Goal: Task Accomplishment & Management: Use online tool/utility

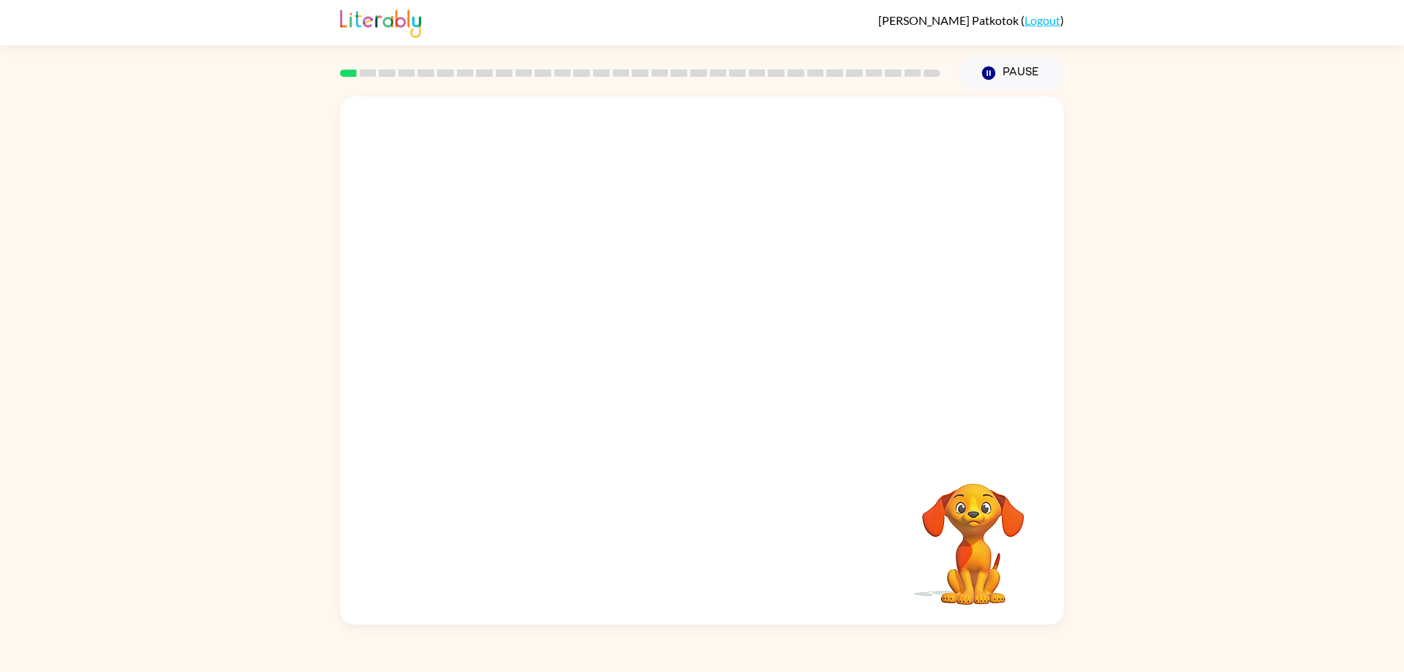
click at [350, 72] on rect at bounding box center [348, 72] width 17 height 7
click at [442, 105] on div at bounding box center [702, 274] width 724 height 356
click at [458, 102] on video "Your browser must support playing .mp4 files to use Literably. Please try using…" at bounding box center [702, 274] width 724 height 356
click at [559, 170] on video "Your browser must support playing .mp4 files to use Literably. Please try using…" at bounding box center [702, 274] width 724 height 356
click at [703, 360] on div at bounding box center [702, 367] width 94 height 53
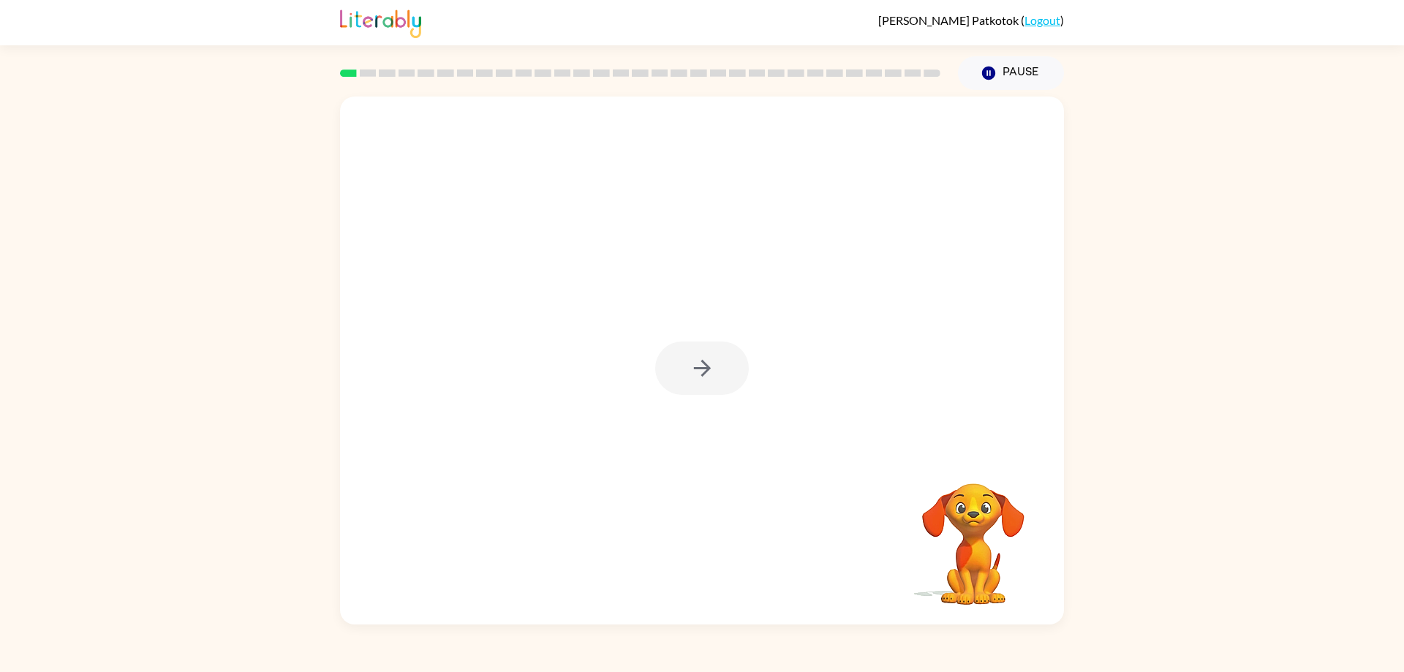
click at [703, 362] on div at bounding box center [702, 367] width 94 height 53
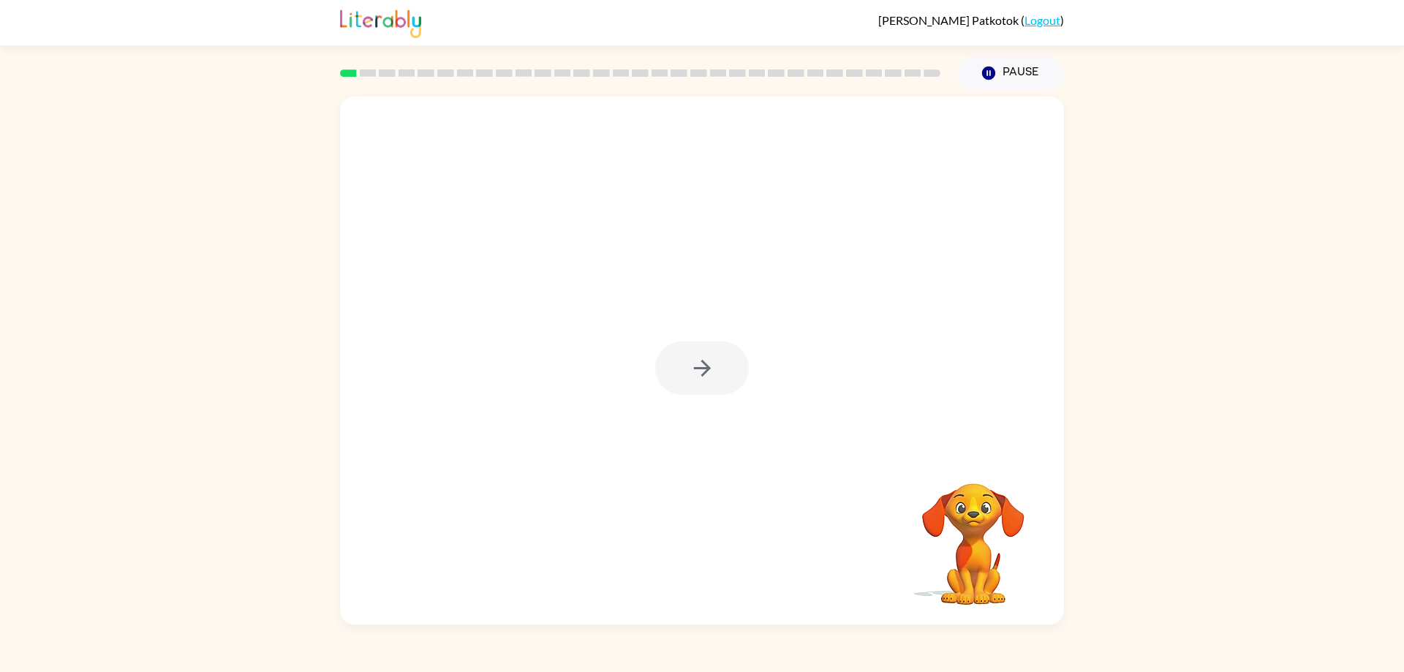
click at [703, 362] on div at bounding box center [702, 367] width 94 height 53
click at [703, 362] on icon "button" at bounding box center [701, 368] width 17 height 17
click at [703, 362] on div at bounding box center [702, 367] width 94 height 53
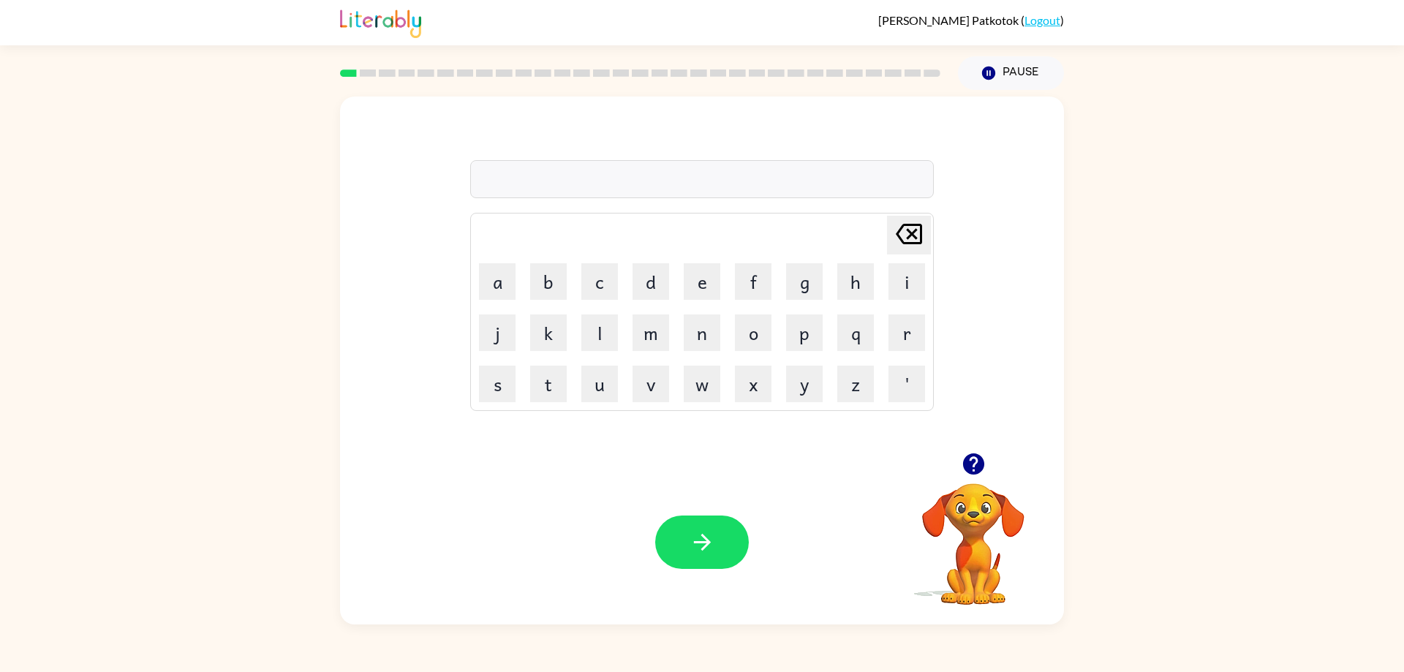
click at [760, 176] on div at bounding box center [701, 179] width 463 height 38
click at [504, 372] on button "s" at bounding box center [497, 384] width 37 height 37
click at [606, 376] on button "u" at bounding box center [599, 384] width 37 height 37
click at [514, 388] on button "s" at bounding box center [497, 384] width 37 height 37
click at [852, 284] on button "h" at bounding box center [855, 281] width 37 height 37
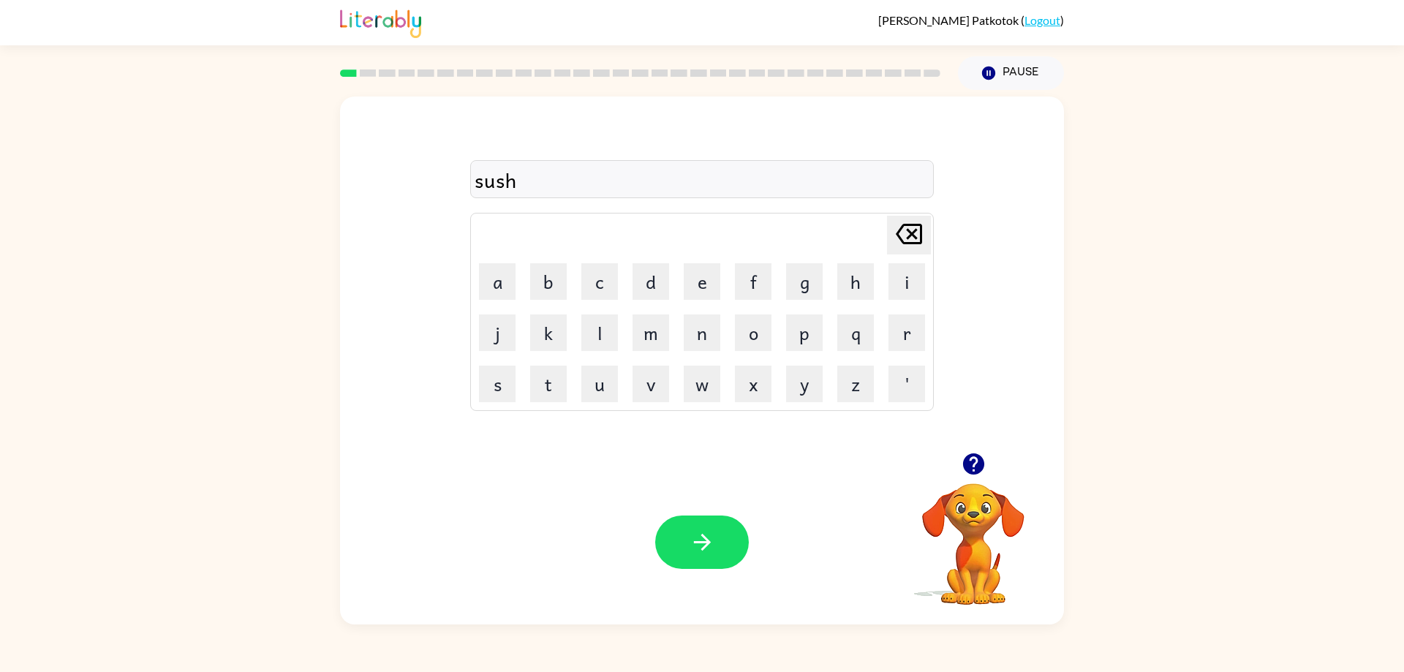
click at [913, 232] on icon at bounding box center [909, 234] width 26 height 20
click at [913, 233] on icon at bounding box center [909, 234] width 26 height 20
click at [504, 390] on button "s" at bounding box center [497, 384] width 37 height 37
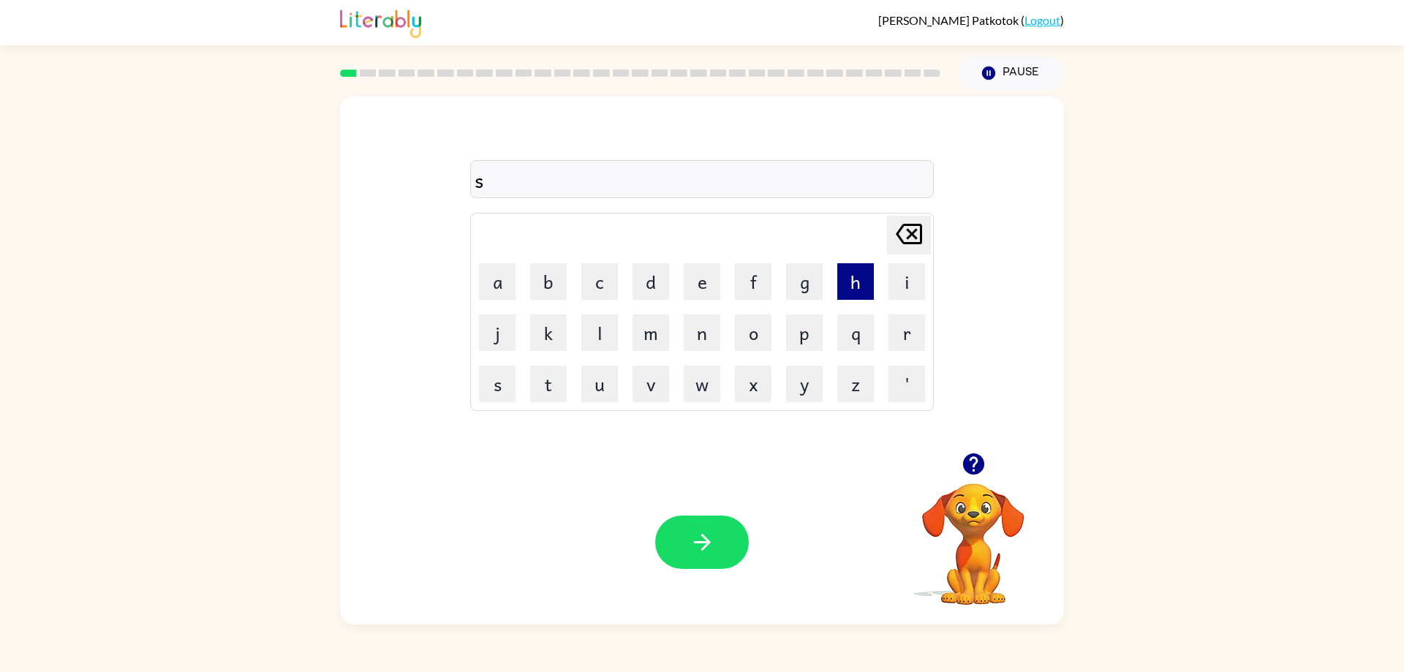
click at [844, 284] on button "h" at bounding box center [855, 281] width 37 height 37
click at [597, 376] on button "u" at bounding box center [599, 384] width 37 height 37
click at [509, 376] on button "s" at bounding box center [497, 384] width 37 height 37
click at [849, 279] on button "h" at bounding box center [855, 281] width 37 height 37
click at [693, 542] on icon "button" at bounding box center [702, 542] width 26 height 26
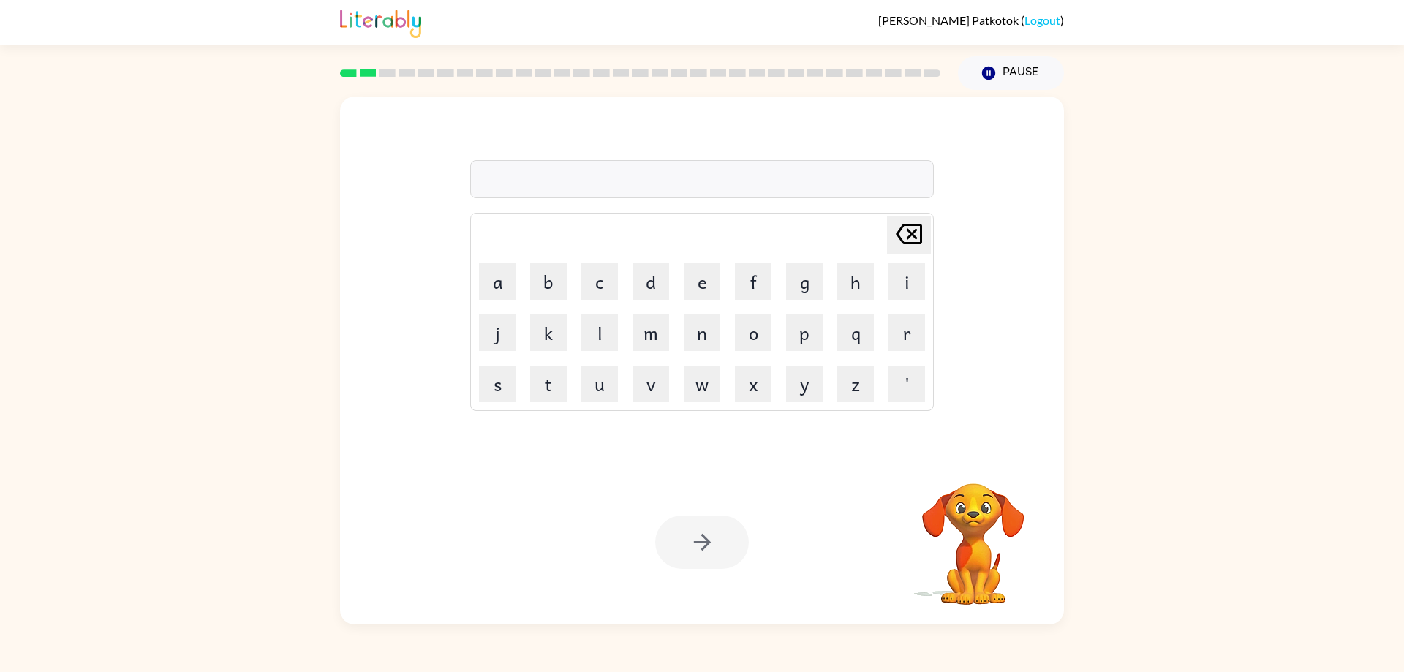
click at [692, 548] on div at bounding box center [702, 541] width 94 height 53
click at [481, 292] on button "a" at bounding box center [497, 281] width 37 height 37
click at [802, 338] on button "p" at bounding box center [804, 332] width 37 height 37
click at [697, 291] on button "e" at bounding box center [702, 281] width 37 height 37
click at [497, 298] on button "a" at bounding box center [497, 281] width 37 height 37
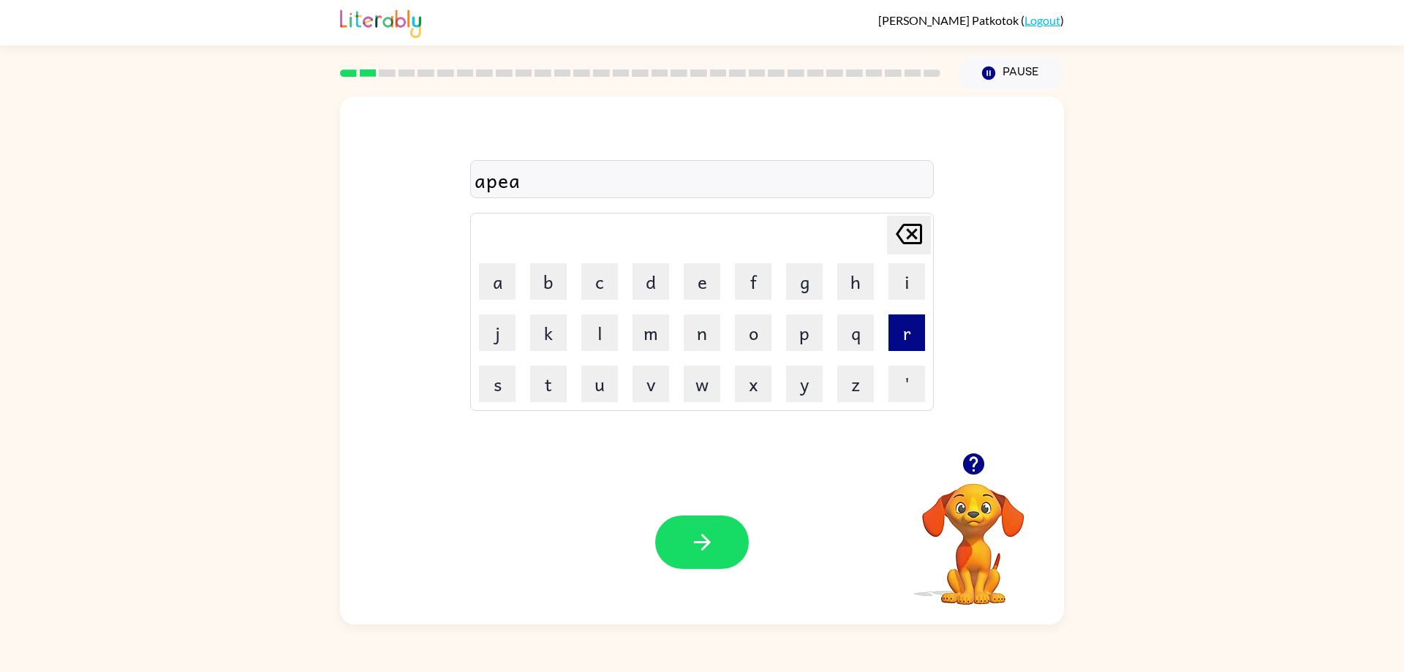
click at [890, 322] on button "r" at bounding box center [906, 332] width 37 height 37
click at [680, 287] on td "e" at bounding box center [702, 282] width 50 height 50
click at [697, 284] on button "e" at bounding box center [702, 281] width 37 height 37
click at [697, 339] on button "n" at bounding box center [702, 332] width 37 height 37
drag, startPoint x: 597, startPoint y: 273, endPoint x: 603, endPoint y: 262, distance: 11.8
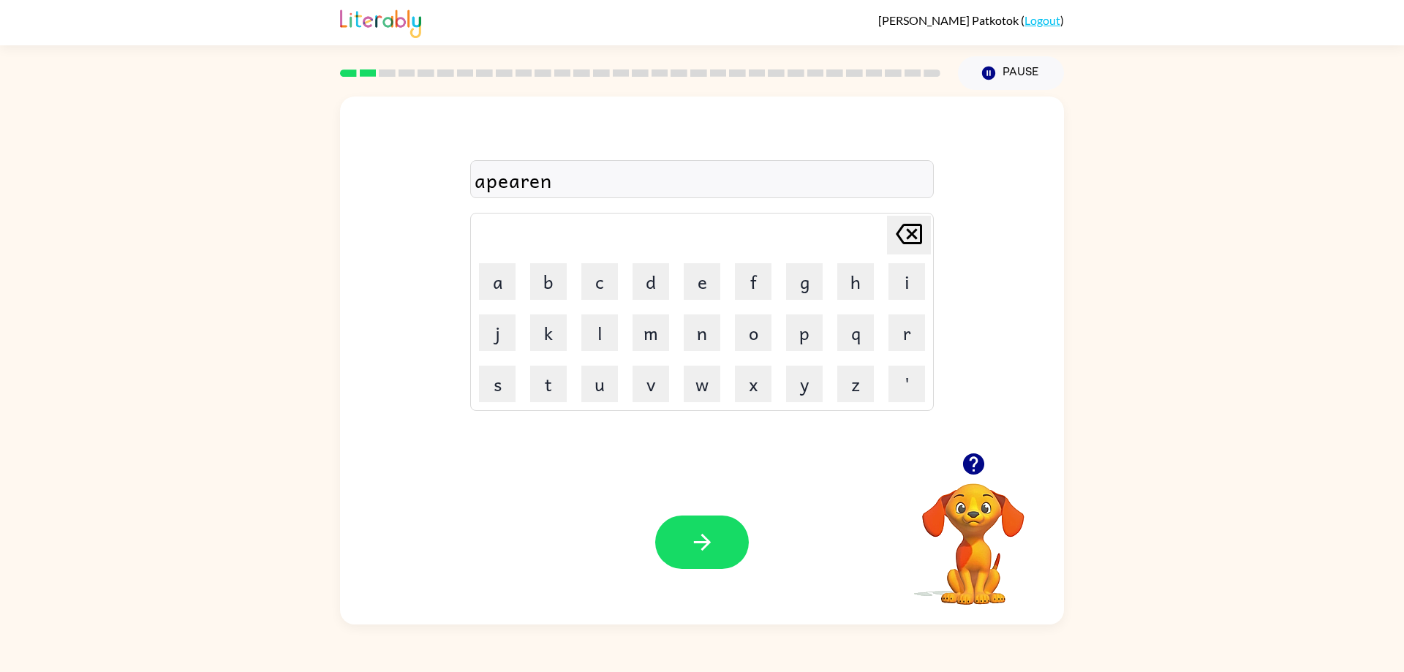
click at [603, 262] on td "c" at bounding box center [600, 282] width 50 height 50
click at [696, 284] on button "e" at bounding box center [702, 281] width 37 height 37
click at [507, 385] on button "s" at bounding box center [497, 384] width 37 height 37
click at [692, 530] on icon "button" at bounding box center [702, 542] width 26 height 26
drag, startPoint x: 901, startPoint y: 348, endPoint x: 844, endPoint y: 326, distance: 60.4
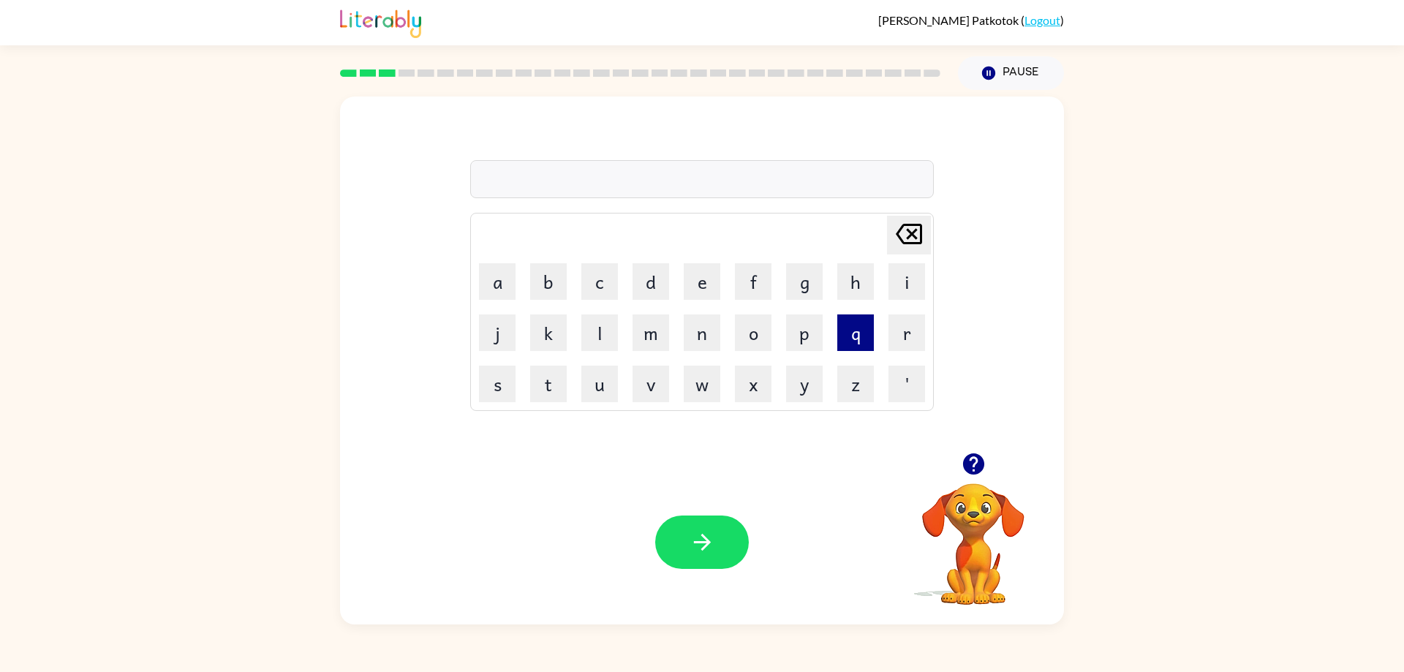
click at [901, 347] on button "r" at bounding box center [906, 332] width 37 height 37
click at [682, 279] on td "e" at bounding box center [702, 282] width 50 height 50
click at [702, 275] on button "e" at bounding box center [702, 281] width 37 height 37
click at [479, 278] on button "a" at bounding box center [497, 281] width 37 height 37
click at [614, 331] on button "l" at bounding box center [599, 332] width 37 height 37
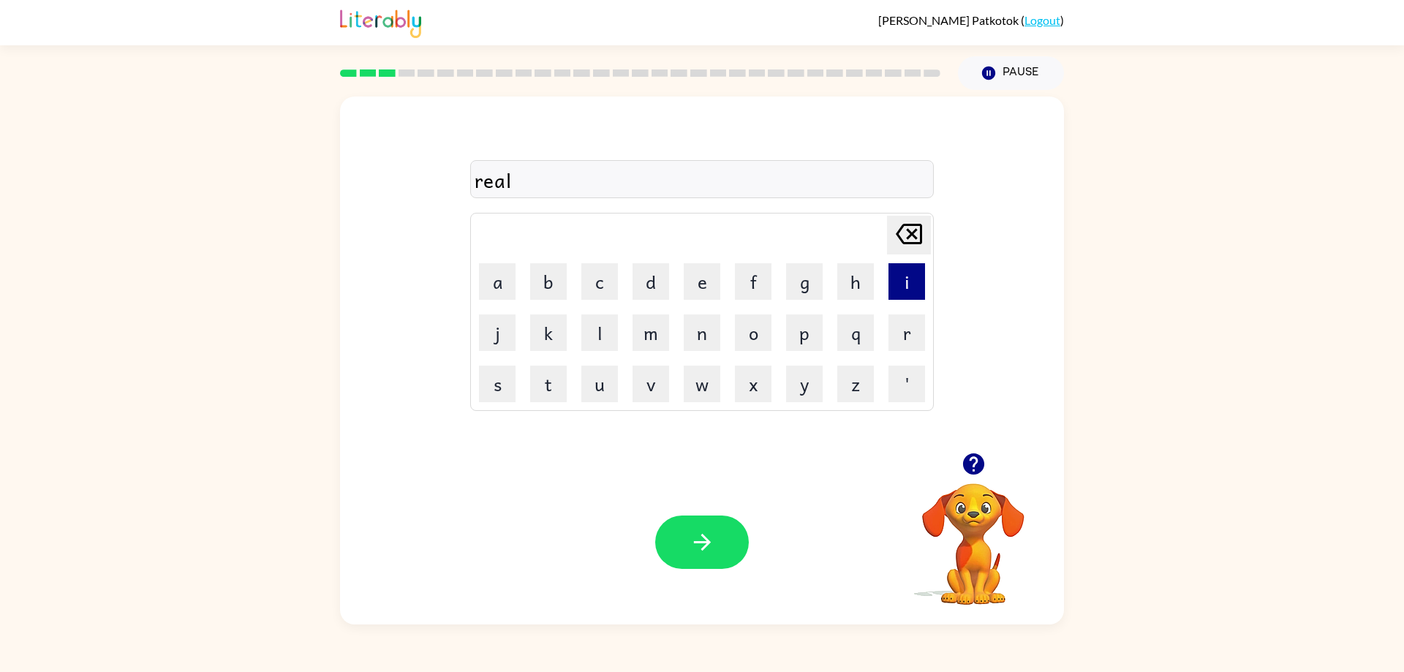
click at [906, 275] on button "i" at bounding box center [906, 281] width 37 height 37
click at [565, 382] on button "t" at bounding box center [548, 384] width 37 height 37
click at [795, 374] on button "y" at bounding box center [804, 384] width 37 height 37
click at [698, 528] on button "button" at bounding box center [702, 541] width 94 height 53
click at [404, 77] on rect at bounding box center [406, 72] width 17 height 7
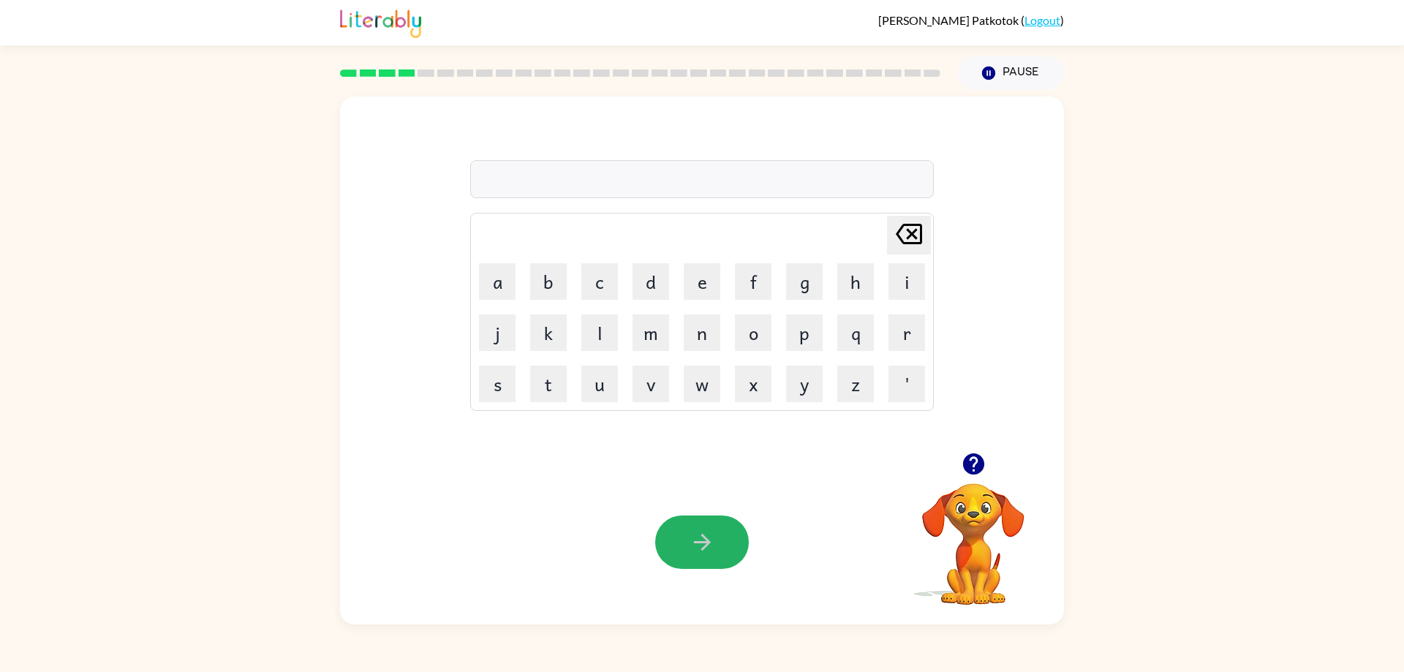
click at [696, 547] on icon "button" at bounding box center [702, 542] width 26 height 26
click at [699, 284] on button "e" at bounding box center [702, 281] width 37 height 37
click at [594, 332] on button "l" at bounding box center [599, 332] width 37 height 37
click at [903, 284] on button "i" at bounding box center [906, 281] width 37 height 37
click at [634, 344] on button "m" at bounding box center [650, 332] width 37 height 37
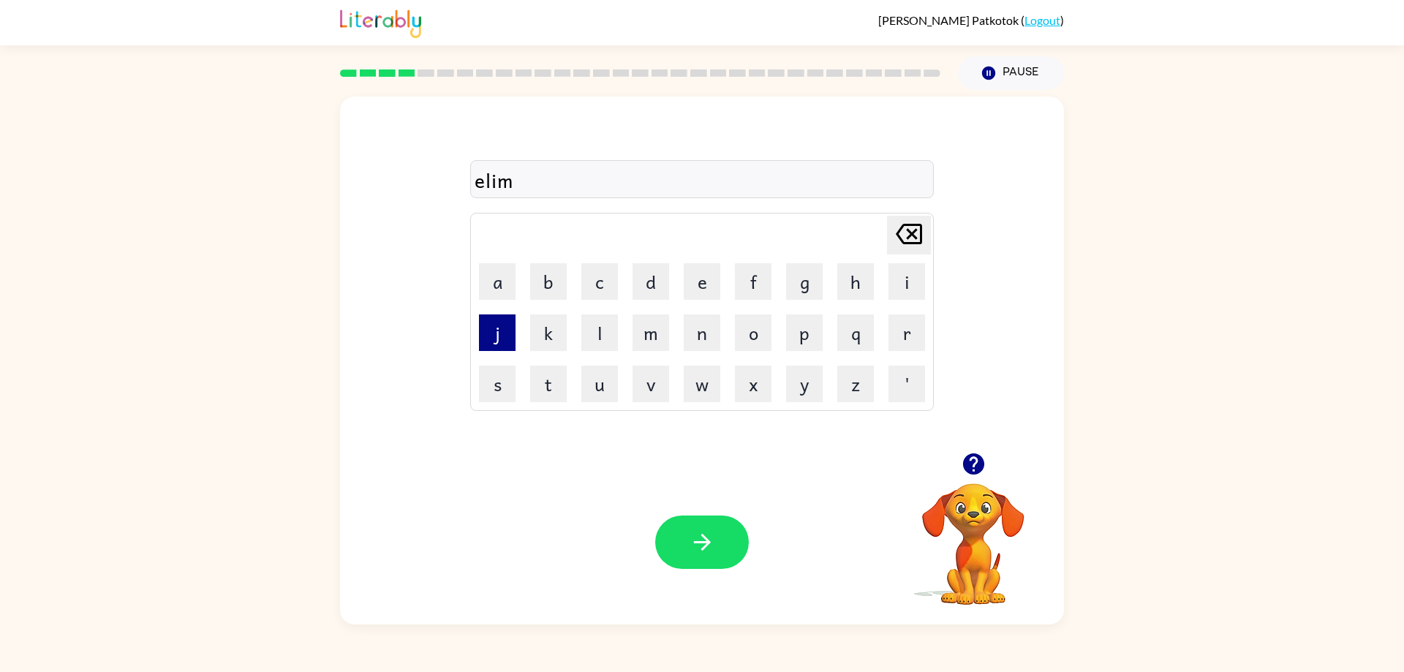
click at [488, 339] on button "j" at bounding box center [497, 332] width 37 height 37
click at [930, 233] on button "Delete Delete last character input" at bounding box center [909, 235] width 44 height 39
click at [922, 234] on icon at bounding box center [909, 234] width 26 height 20
click at [658, 341] on button "m" at bounding box center [650, 332] width 37 height 37
click at [506, 271] on button "a" at bounding box center [497, 281] width 37 height 37
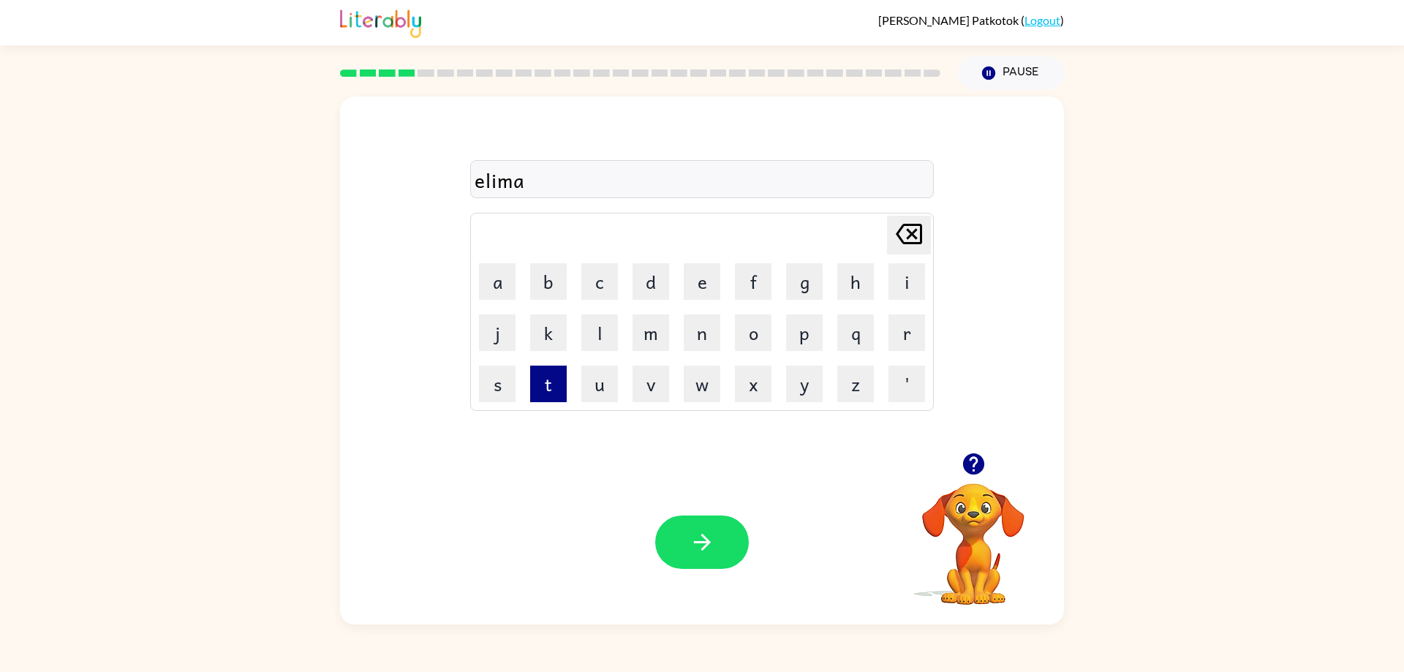
click at [542, 374] on button "t" at bounding box center [548, 384] width 37 height 37
click at [700, 293] on button "e" at bounding box center [702, 281] width 37 height 37
click at [711, 531] on icon "button" at bounding box center [702, 542] width 26 height 26
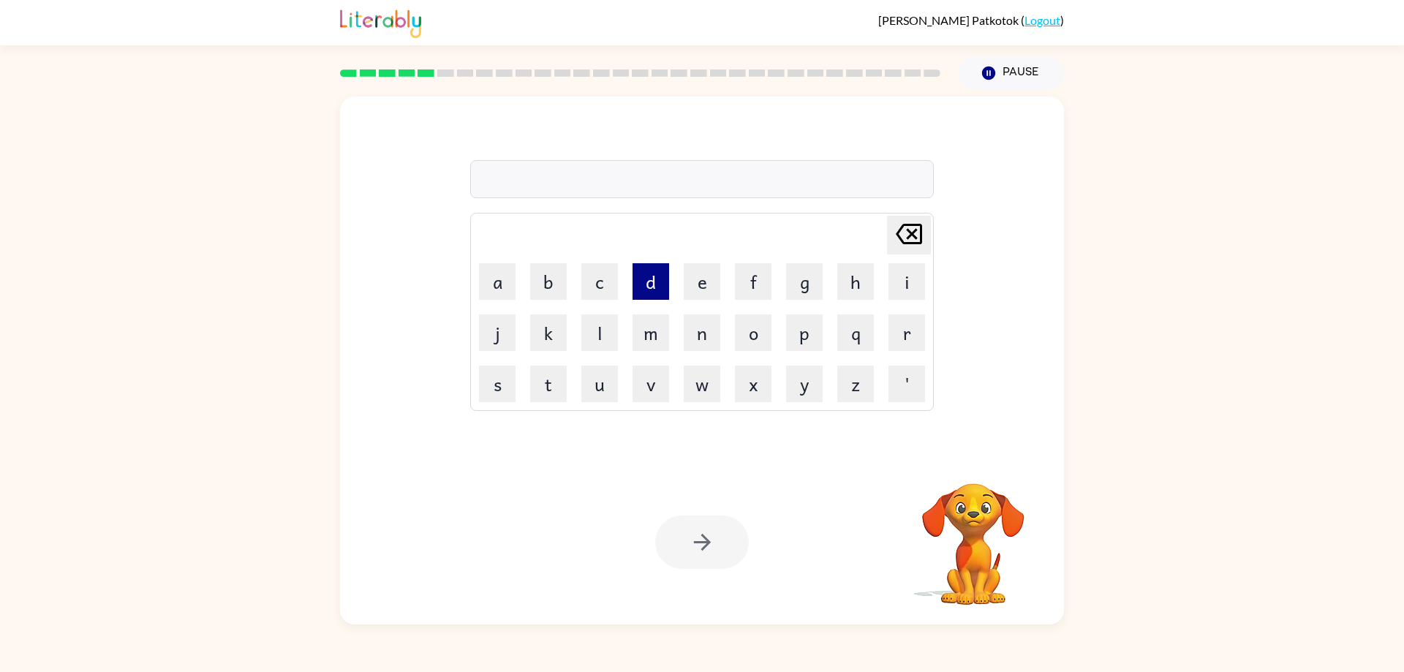
click at [653, 288] on button "d" at bounding box center [650, 281] width 37 height 37
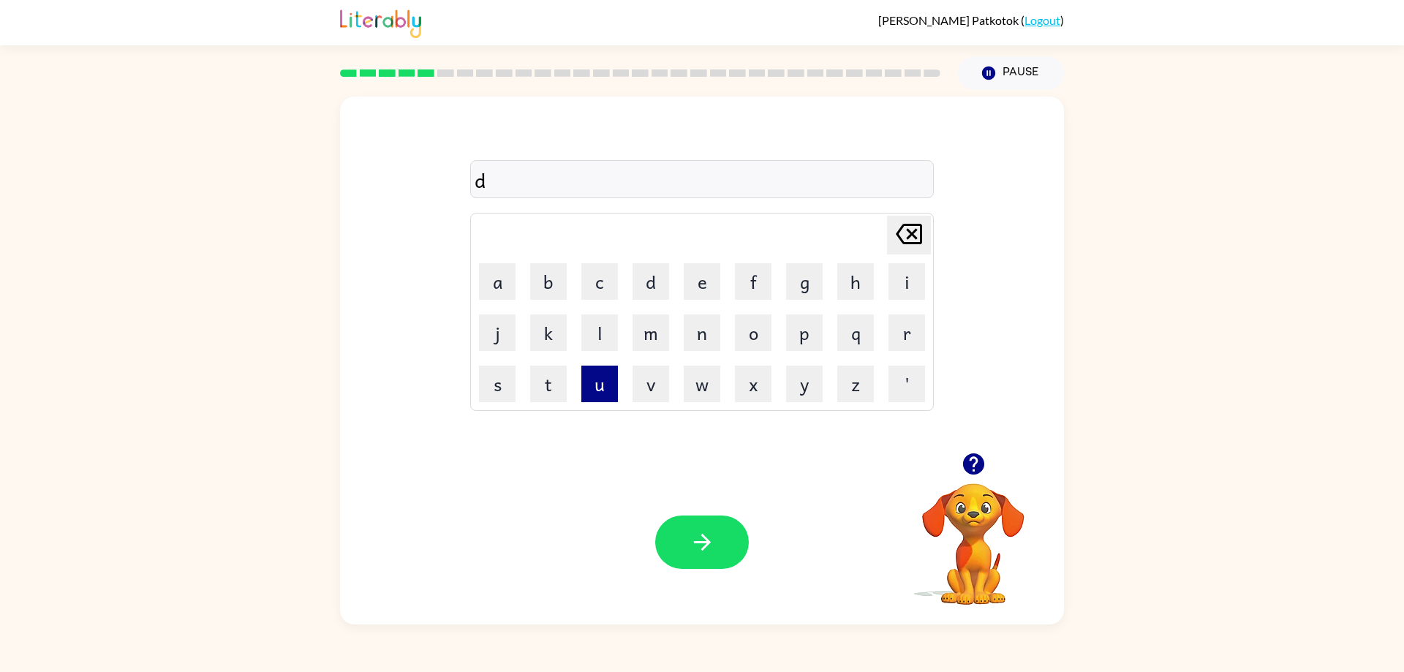
click at [585, 366] on button "u" at bounding box center [599, 384] width 37 height 37
click at [811, 339] on button "p" at bounding box center [804, 332] width 37 height 37
click at [597, 336] on button "l" at bounding box center [599, 332] width 37 height 37
click at [922, 280] on button "i" at bounding box center [906, 281] width 37 height 37
click at [599, 295] on button "c" at bounding box center [599, 281] width 37 height 37
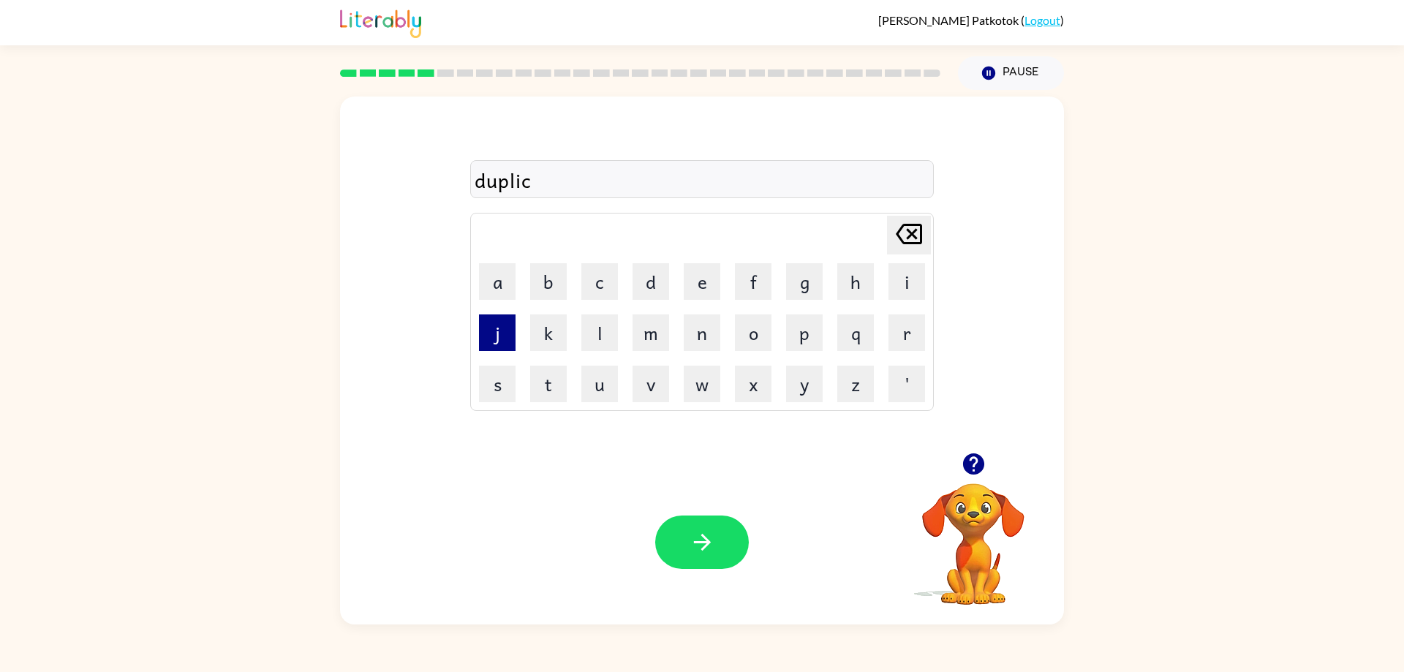
click at [491, 336] on button "j" at bounding box center [497, 332] width 37 height 37
click at [912, 225] on icon at bounding box center [909, 234] width 26 height 20
click at [489, 277] on button "a" at bounding box center [497, 281] width 37 height 37
click at [559, 376] on button "t" at bounding box center [548, 384] width 37 height 37
click at [705, 291] on button "e" at bounding box center [702, 281] width 37 height 37
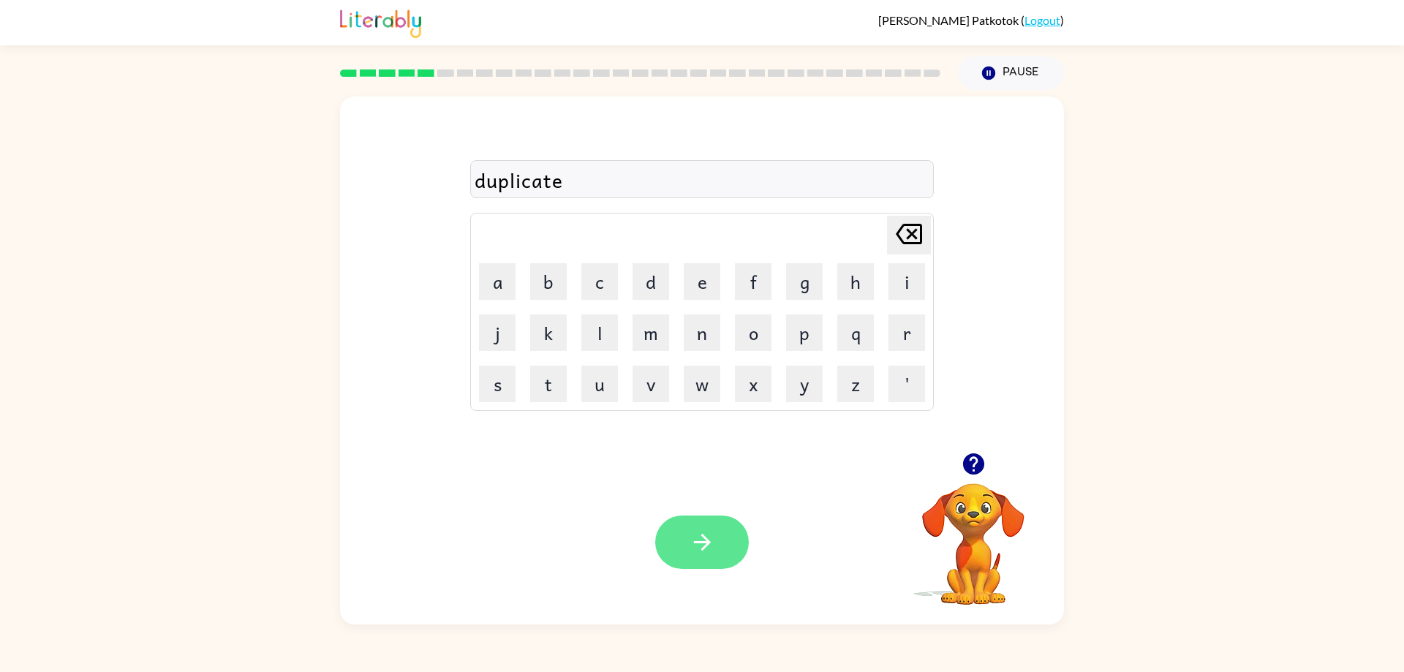
click at [727, 549] on button "button" at bounding box center [702, 541] width 94 height 53
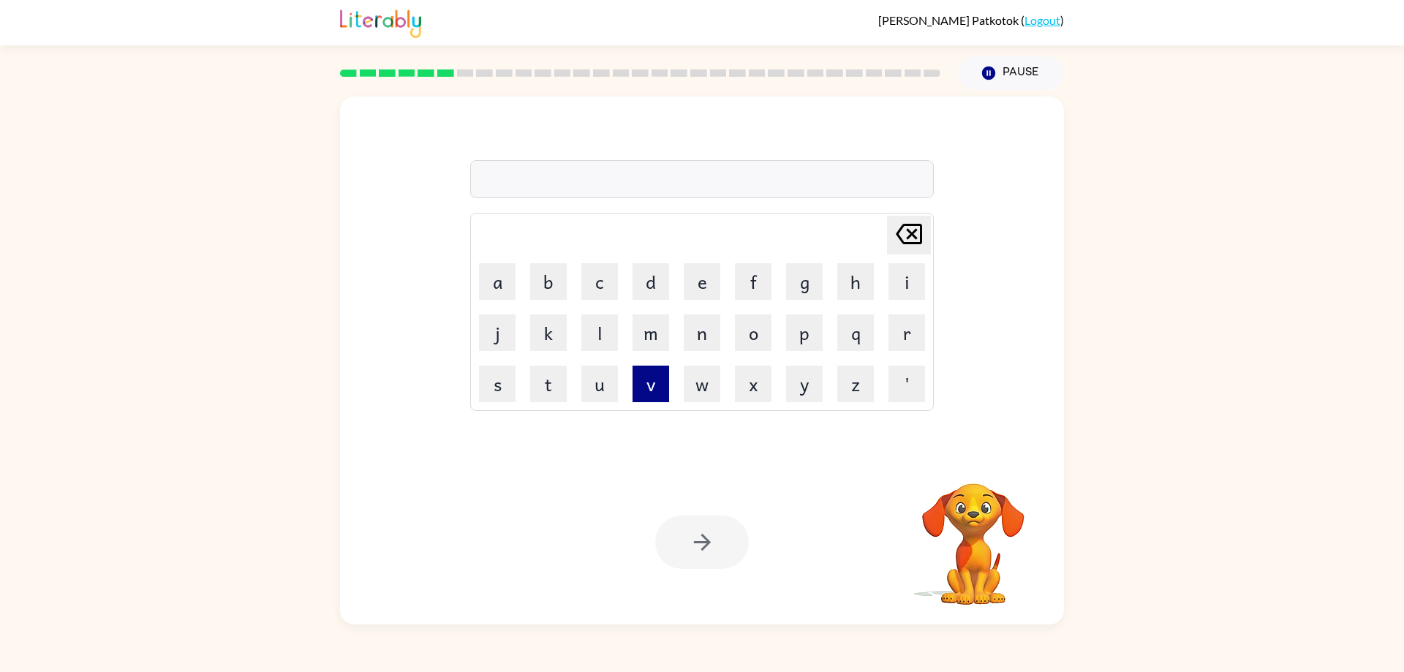
click at [662, 376] on button "v" at bounding box center [650, 384] width 37 height 37
click at [485, 321] on button "j" at bounding box center [497, 332] width 37 height 37
click at [894, 238] on icon "Delete Delete last character input" at bounding box center [908, 233] width 35 height 35
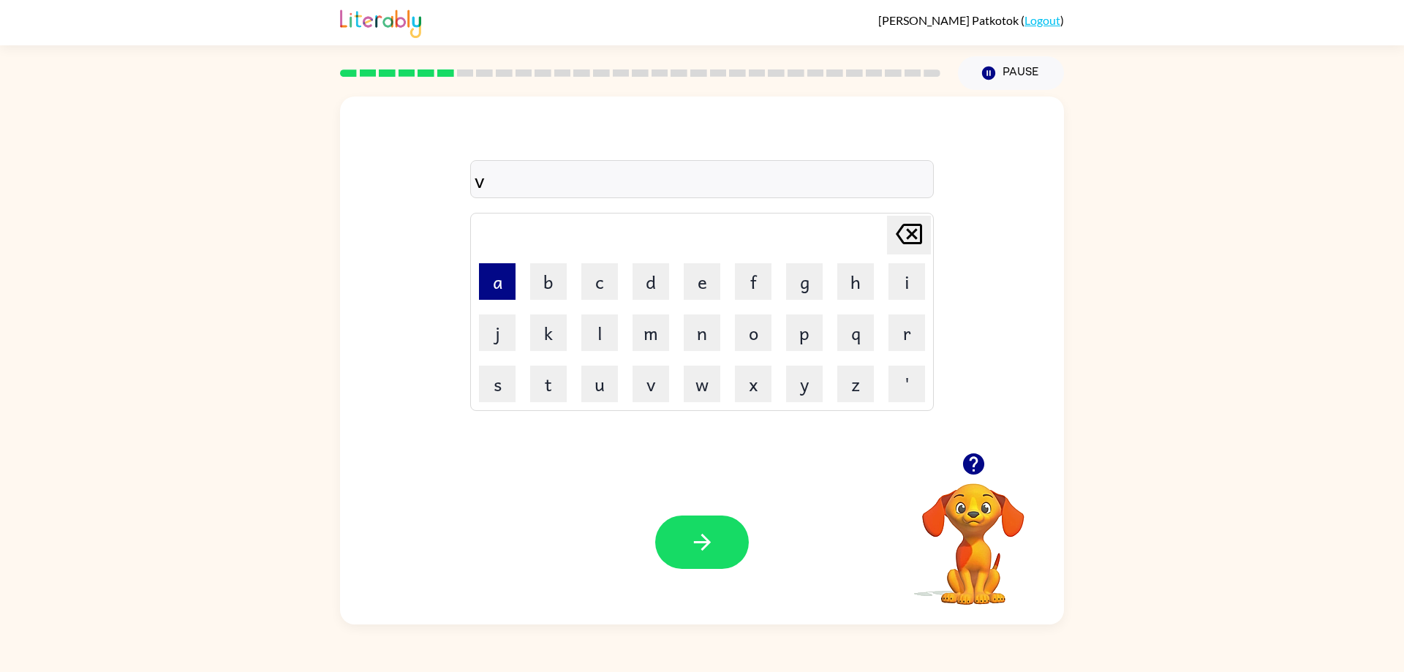
click at [504, 281] on button "a" at bounding box center [497, 281] width 37 height 37
click at [595, 288] on button "c" at bounding box center [599, 281] width 37 height 37
click at [507, 287] on button "a" at bounding box center [497, 281] width 37 height 37
click at [532, 394] on button "t" at bounding box center [548, 384] width 37 height 37
click at [921, 280] on button "i" at bounding box center [906, 281] width 37 height 37
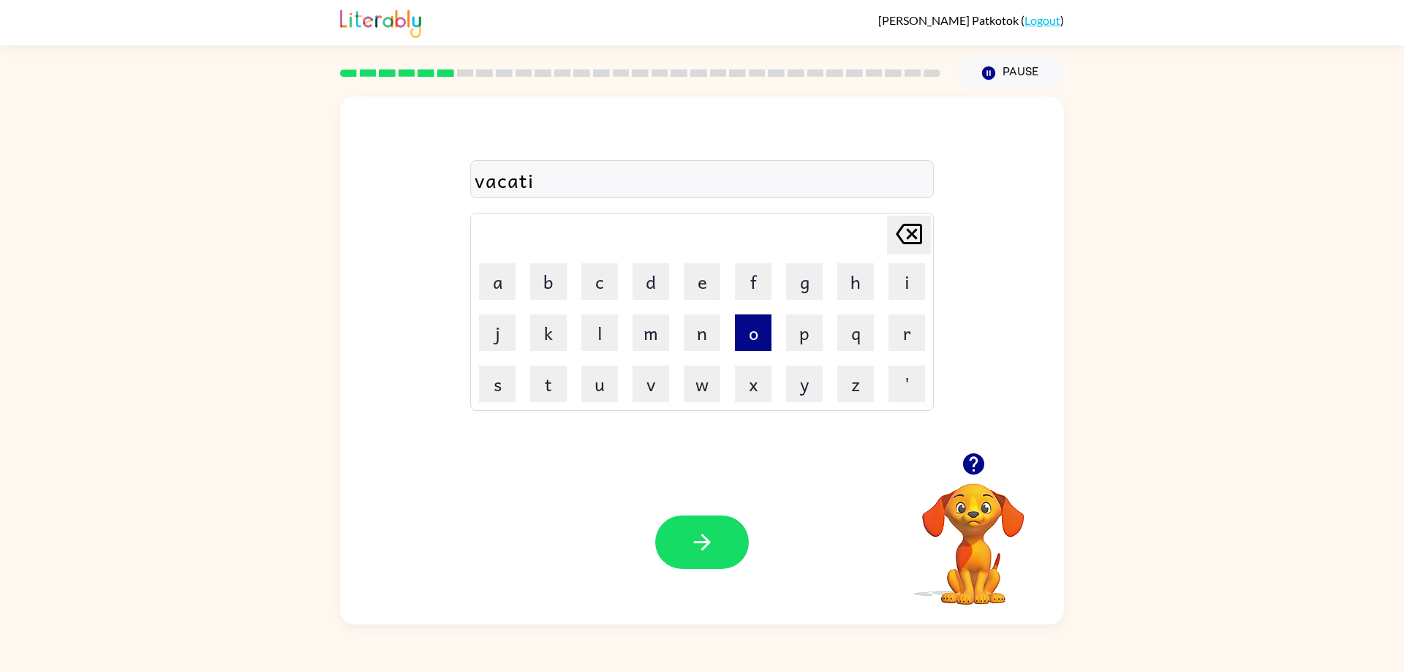
click at [743, 337] on button "o" at bounding box center [753, 332] width 37 height 37
click at [709, 336] on button "n" at bounding box center [702, 332] width 37 height 37
click at [679, 518] on button "button" at bounding box center [702, 541] width 94 height 53
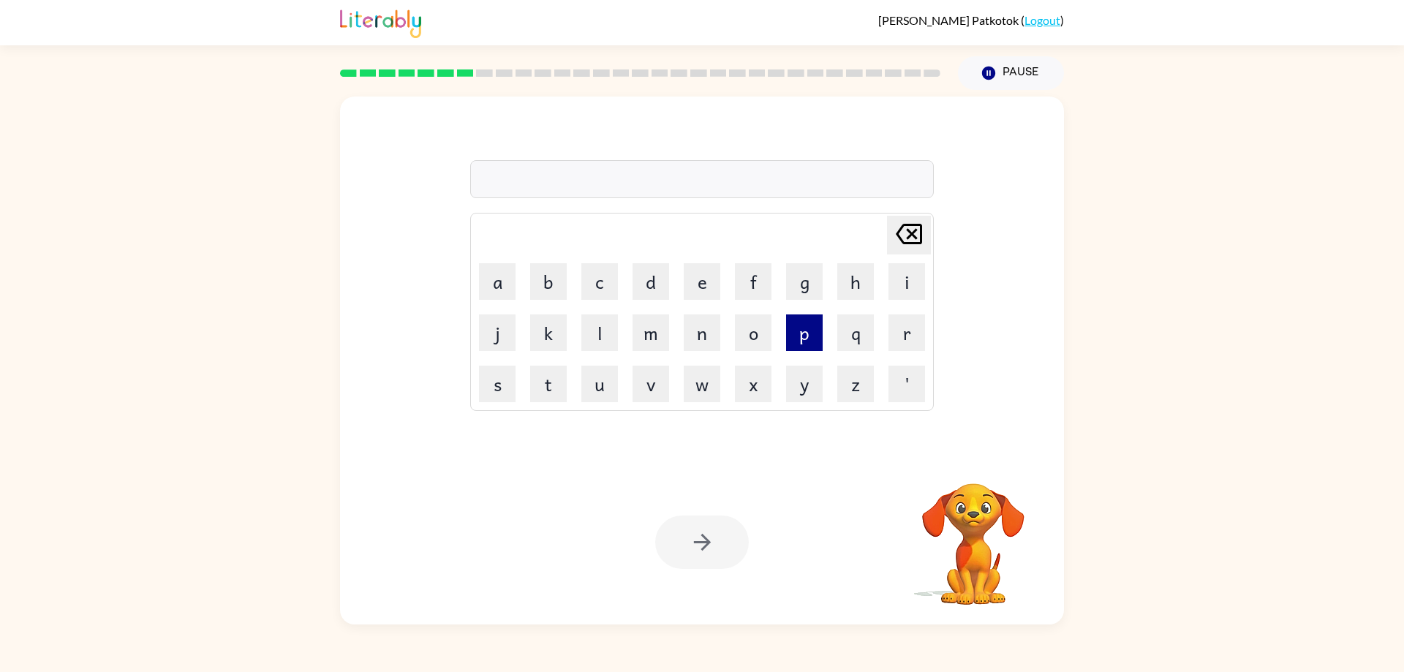
click at [795, 338] on button "p" at bounding box center [804, 332] width 37 height 37
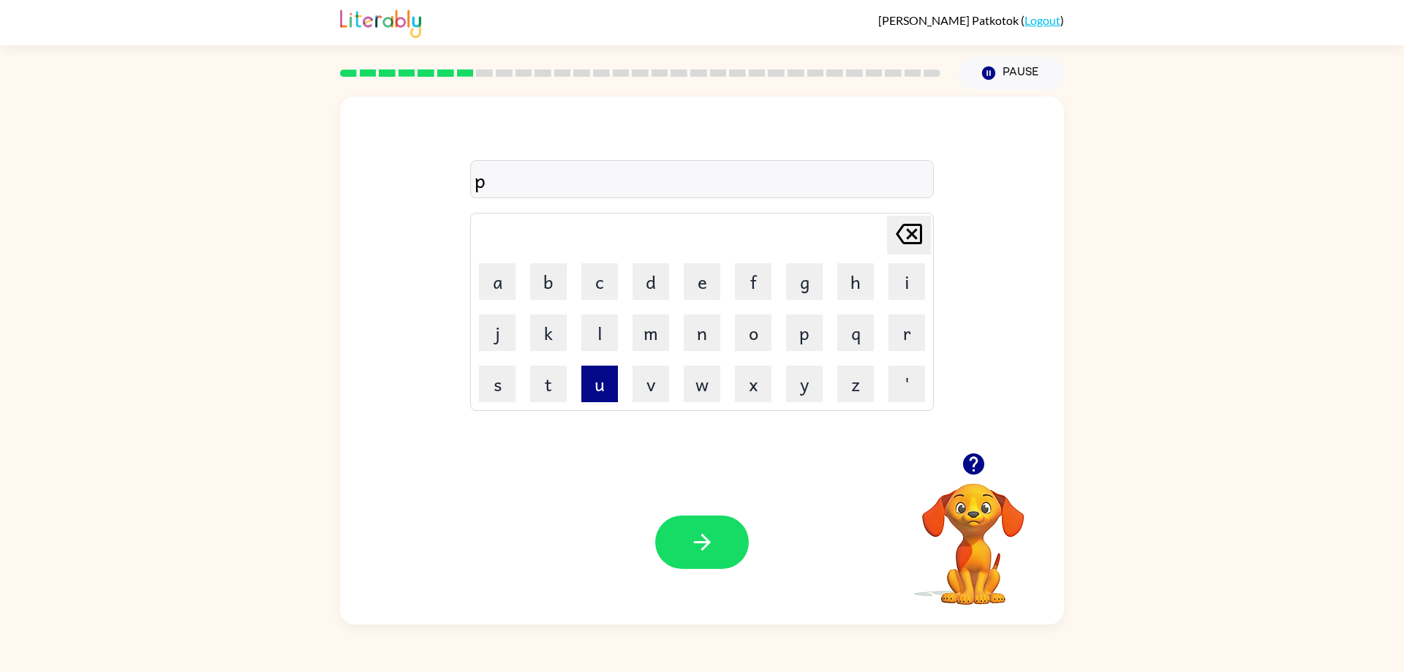
click at [609, 389] on button "u" at bounding box center [599, 384] width 37 height 37
click at [666, 286] on button "d" at bounding box center [650, 281] width 37 height 37
click at [705, 282] on button "e" at bounding box center [702, 281] width 37 height 37
click at [607, 339] on button "l" at bounding box center [599, 332] width 37 height 37
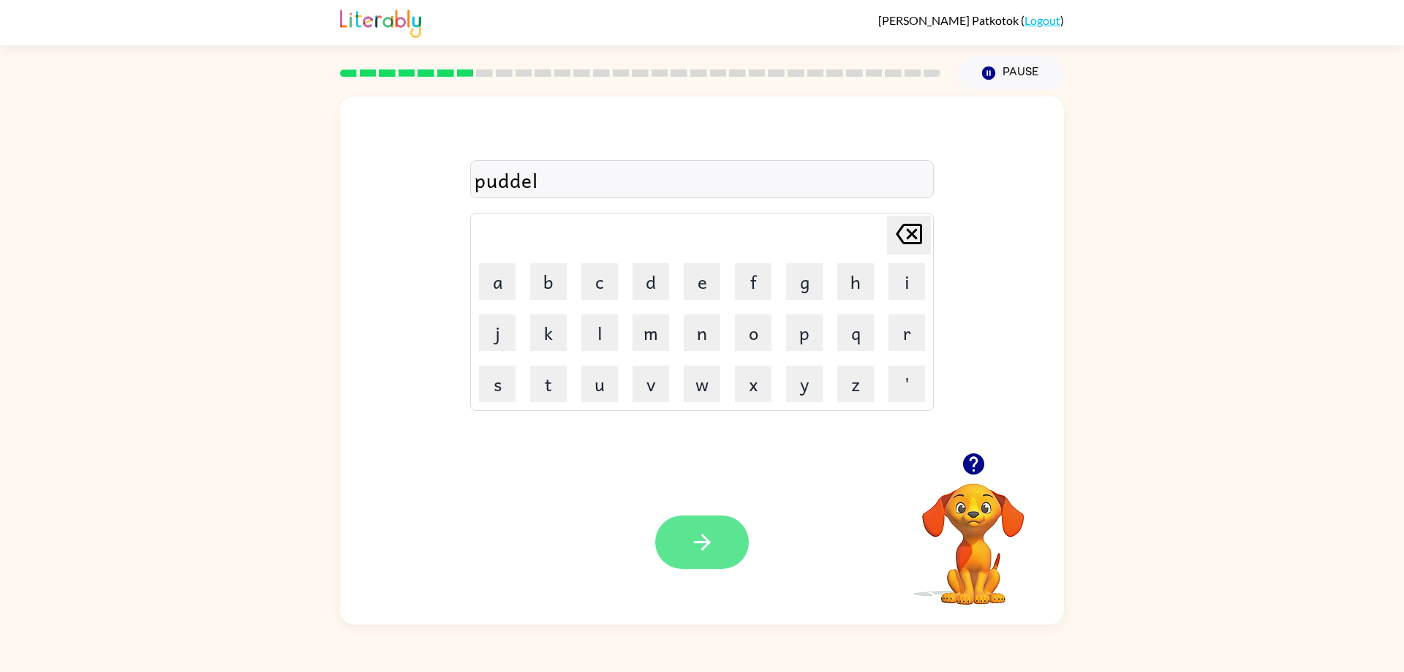
click at [713, 534] on icon "button" at bounding box center [702, 542] width 26 height 26
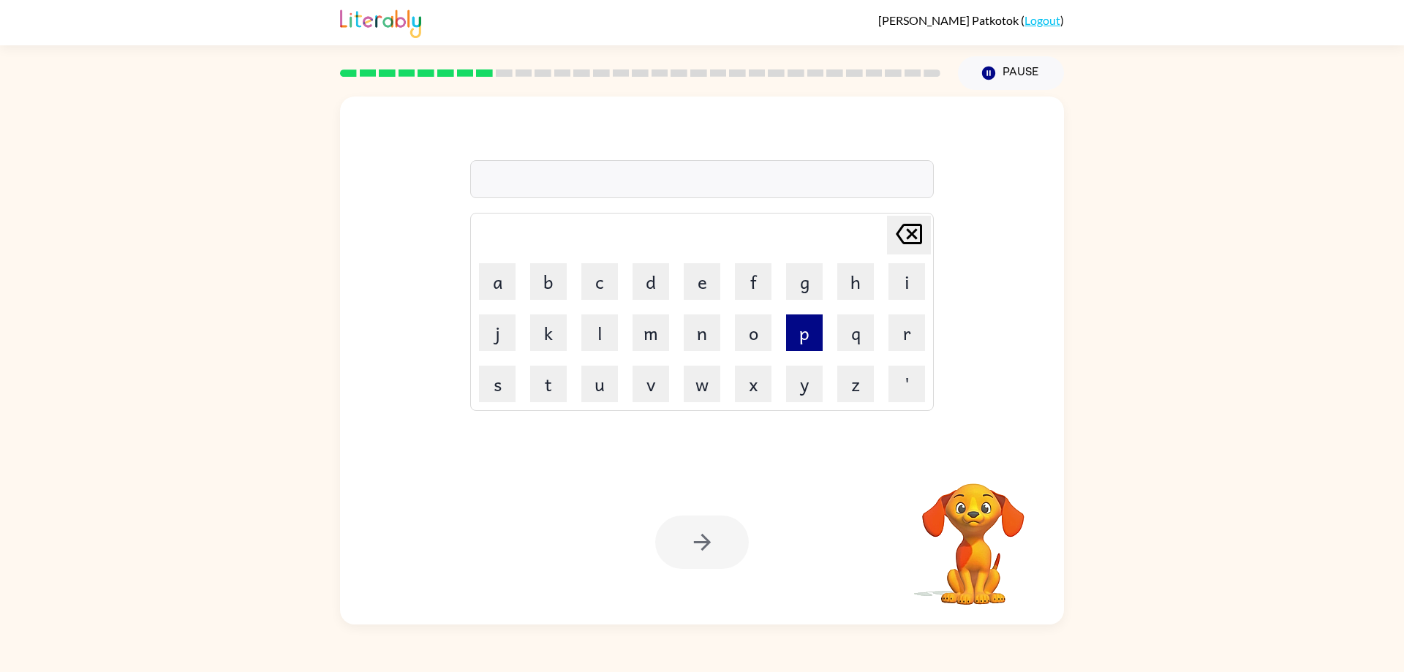
click at [798, 322] on button "p" at bounding box center [804, 332] width 37 height 37
click at [501, 288] on button "a" at bounding box center [497, 281] width 37 height 37
click at [884, 330] on td "r" at bounding box center [907, 333] width 50 height 50
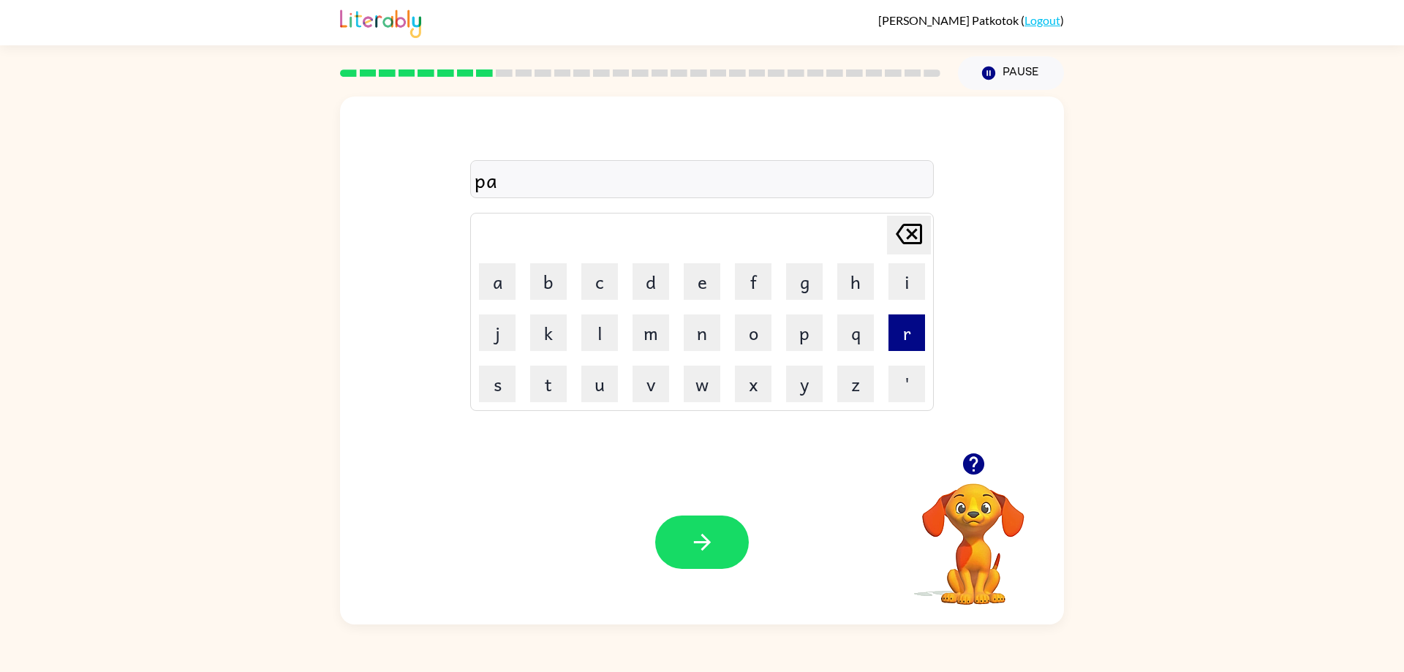
click at [892, 330] on button "r" at bounding box center [906, 332] width 37 height 37
click at [896, 279] on button "i" at bounding box center [906, 281] width 37 height 37
click at [610, 296] on button "c" at bounding box center [599, 281] width 37 height 37
click at [584, 333] on button "l" at bounding box center [599, 332] width 37 height 37
click at [685, 281] on button "e" at bounding box center [702, 281] width 37 height 37
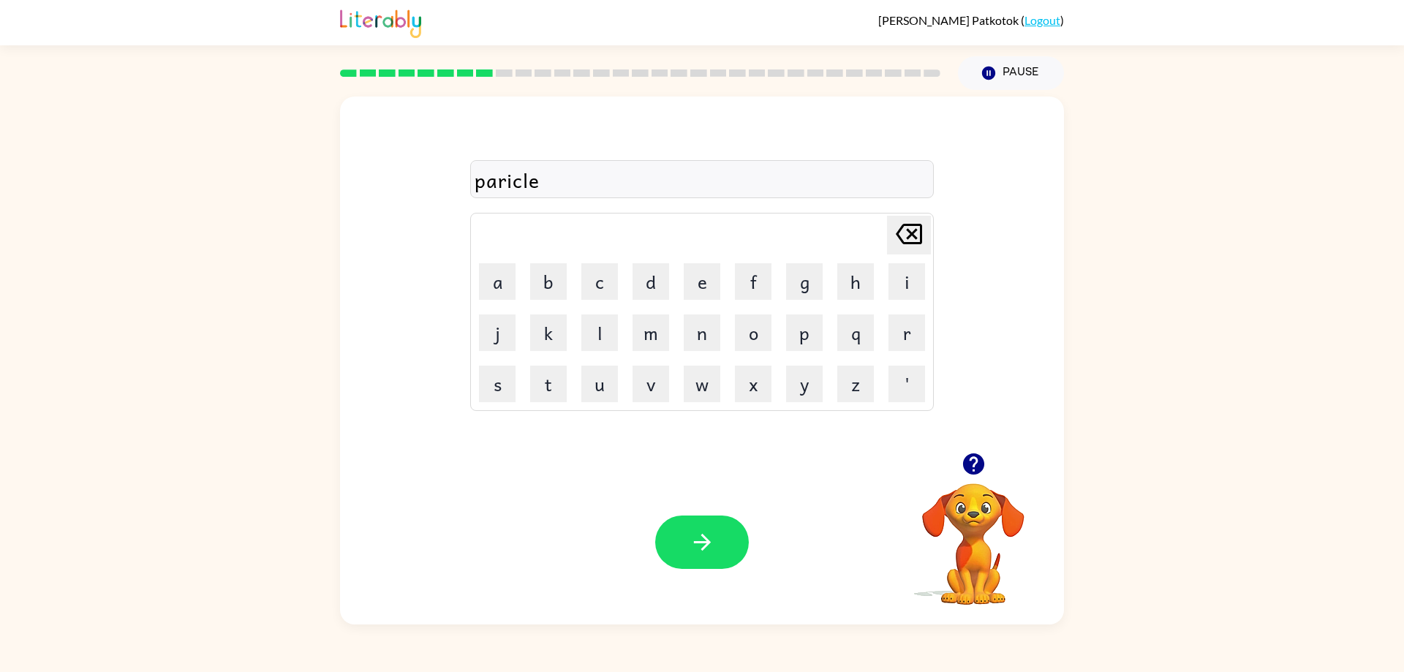
click at [508, 189] on div "paricle" at bounding box center [701, 179] width 455 height 31
click at [510, 186] on div "paricle" at bounding box center [701, 179] width 455 height 31
click at [912, 216] on icon "Delete Delete last character input" at bounding box center [908, 233] width 35 height 35
click at [910, 227] on icon "Delete Delete last character input" at bounding box center [908, 233] width 35 height 35
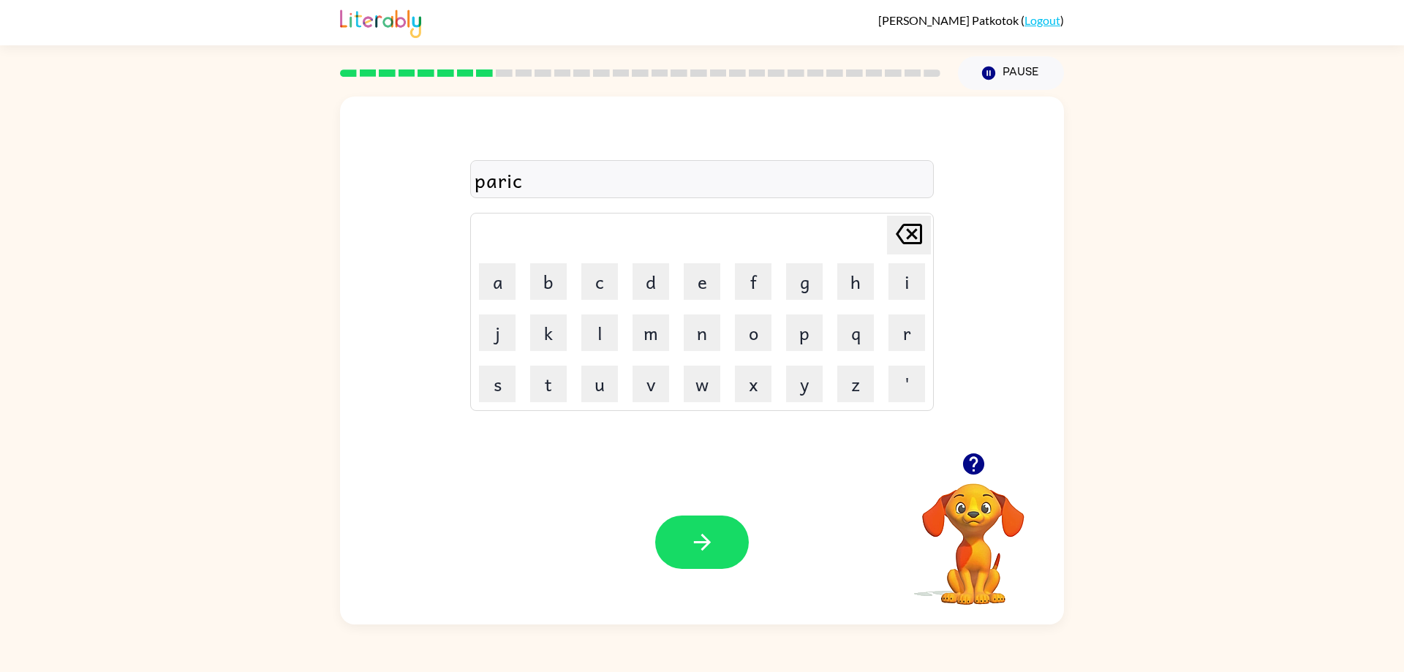
click at [910, 227] on icon "Delete Delete last character input" at bounding box center [908, 233] width 35 height 35
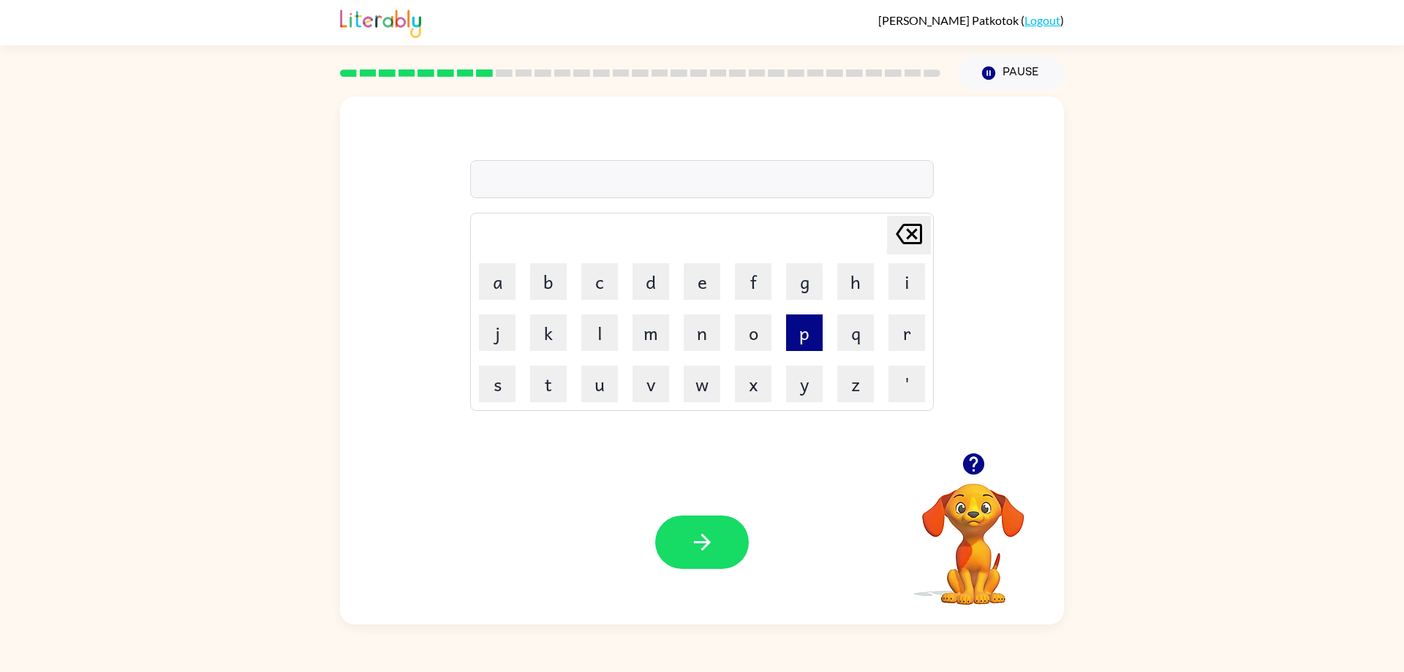
click at [804, 335] on button "p" at bounding box center [804, 332] width 37 height 37
click at [480, 257] on td "a" at bounding box center [497, 282] width 50 height 50
click at [497, 275] on button "a" at bounding box center [497, 281] width 37 height 37
click at [900, 328] on button "r" at bounding box center [906, 332] width 37 height 37
click at [552, 374] on button "t" at bounding box center [548, 384] width 37 height 37
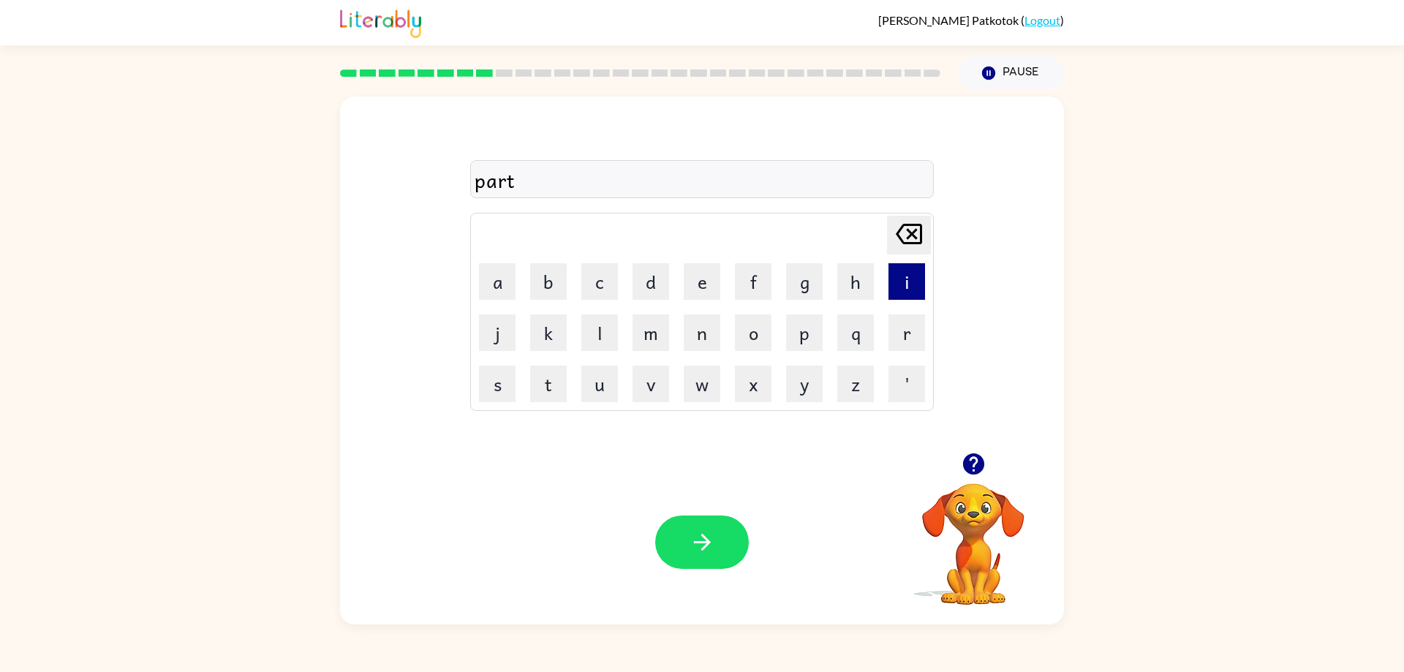
click at [903, 295] on button "i" at bounding box center [906, 281] width 37 height 37
click at [612, 281] on button "c" at bounding box center [599, 281] width 37 height 37
click at [591, 336] on button "l" at bounding box center [599, 332] width 37 height 37
click at [685, 287] on button "e" at bounding box center [702, 281] width 37 height 37
click at [686, 528] on button "button" at bounding box center [702, 541] width 94 height 53
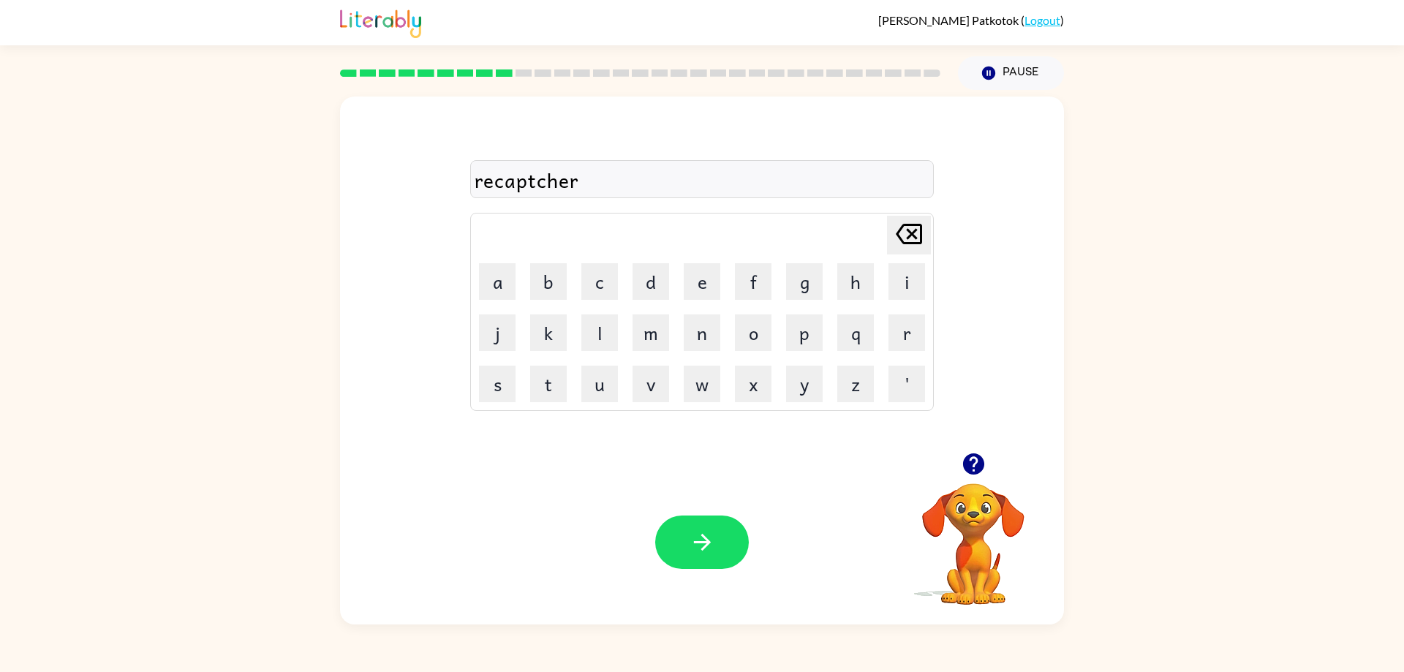
click at [695, 540] on icon "button" at bounding box center [702, 542] width 26 height 26
click at [816, 341] on button "p" at bounding box center [804, 332] width 37 height 37
click at [902, 335] on button "r" at bounding box center [906, 332] width 37 height 37
click at [660, 268] on button "d" at bounding box center [650, 281] width 37 height 37
click at [914, 226] on icon at bounding box center [909, 234] width 26 height 20
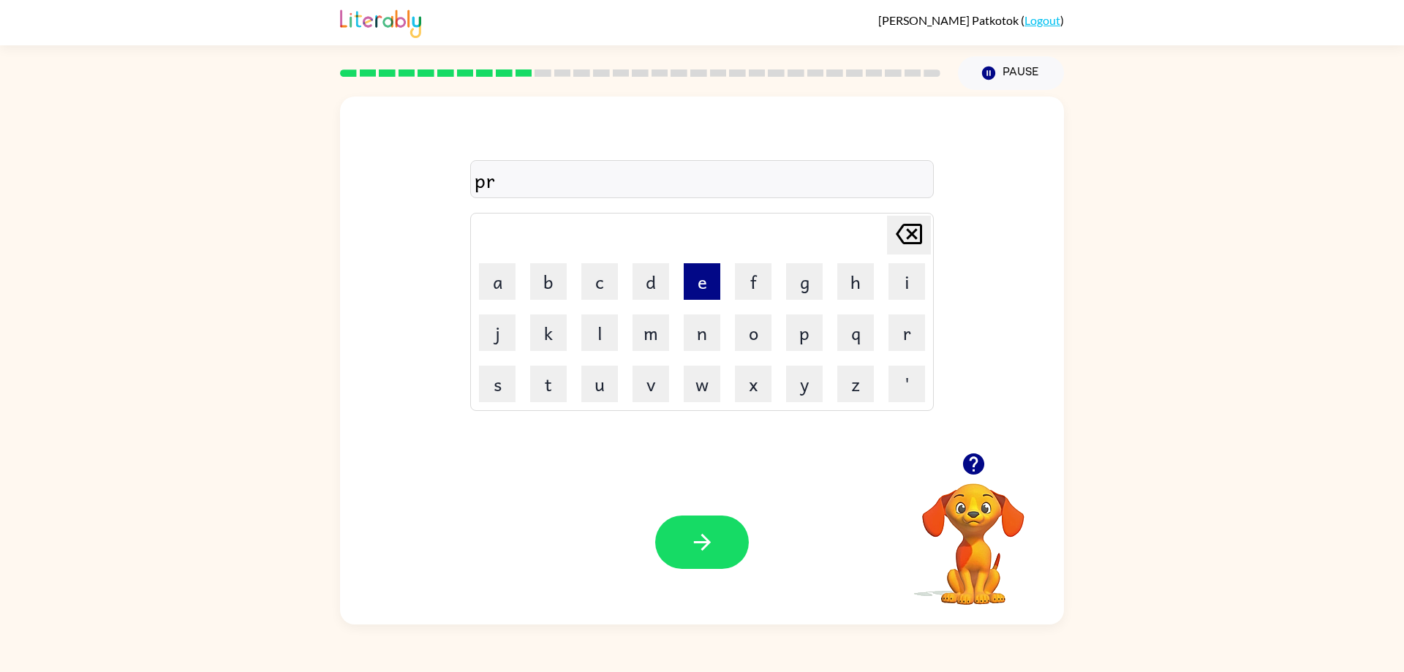
click at [691, 275] on button "e" at bounding box center [702, 281] width 37 height 37
click at [496, 382] on button "s" at bounding box center [497, 384] width 37 height 37
click at [601, 292] on button "c" at bounding box center [599, 281] width 37 height 37
click at [834, 283] on td "h" at bounding box center [855, 282] width 50 height 50
click at [841, 284] on button "h" at bounding box center [855, 281] width 37 height 37
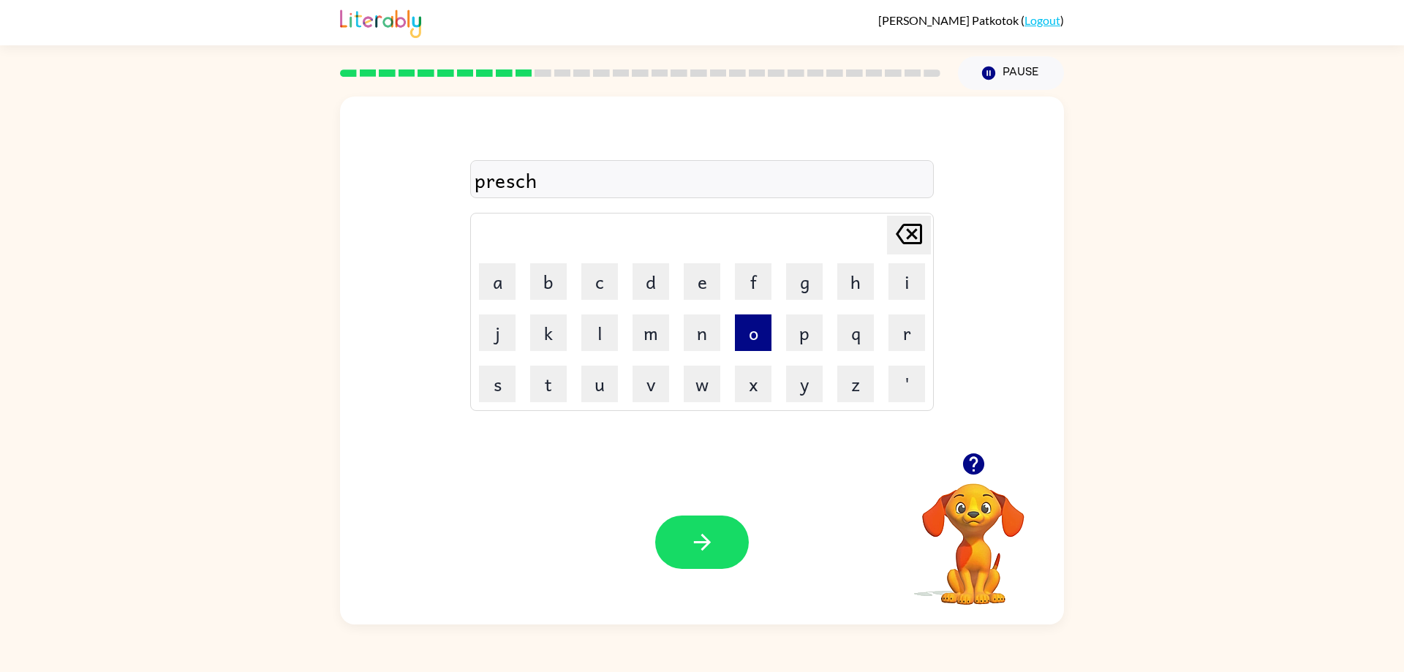
click at [758, 341] on button "o" at bounding box center [753, 332] width 37 height 37
click at [598, 324] on button "l" at bounding box center [599, 332] width 37 height 37
click at [698, 524] on button "button" at bounding box center [702, 541] width 94 height 53
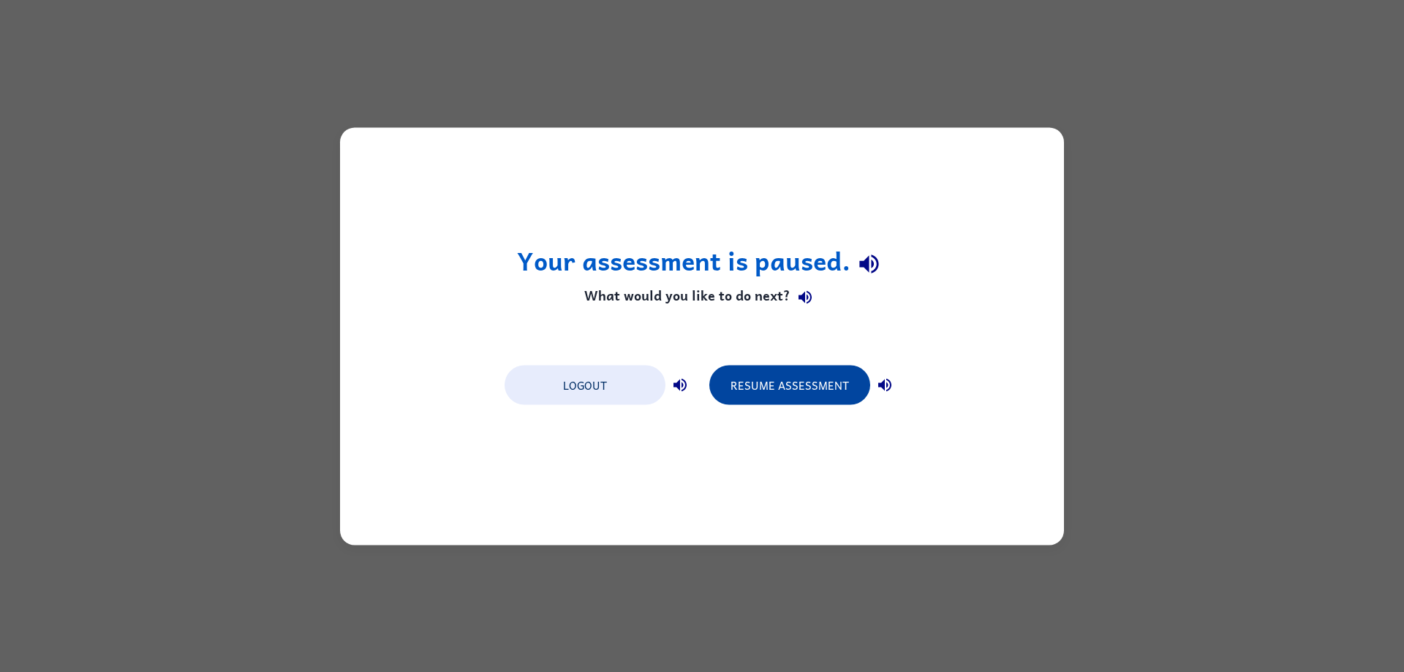
click at [776, 395] on button "Resume Assessment" at bounding box center [789, 384] width 161 height 39
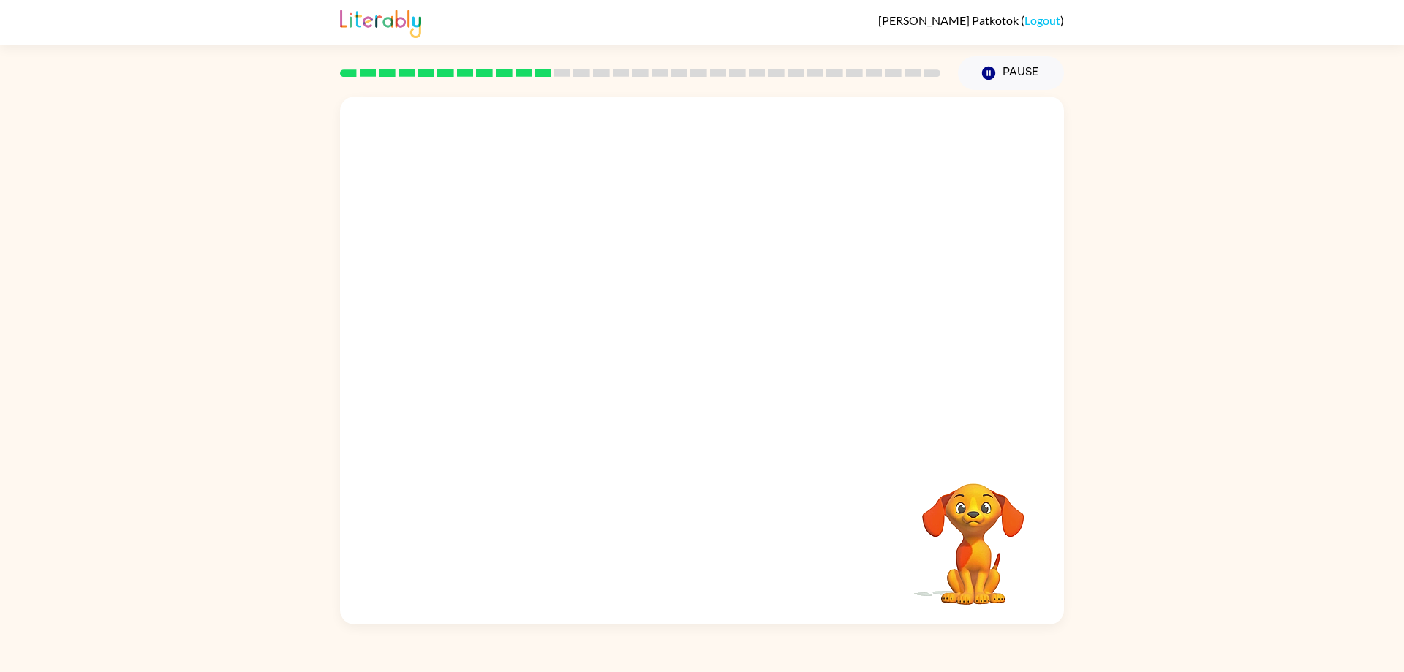
click at [628, 284] on video "Your browser must support playing .mp4 files to use Literably. Please try using…" at bounding box center [702, 274] width 724 height 356
click at [638, 288] on video "Your browser must support playing .mp4 files to use Literably. Please try using…" at bounding box center [702, 274] width 724 height 356
click at [779, 372] on video "Your browser must support playing .mp4 files to use Literably. Please try using…" at bounding box center [702, 274] width 724 height 356
drag, startPoint x: 779, startPoint y: 372, endPoint x: 602, endPoint y: 341, distance: 180.3
click at [769, 372] on video "Your browser must support playing .mp4 files to use Literably. Please try using…" at bounding box center [702, 274] width 724 height 356
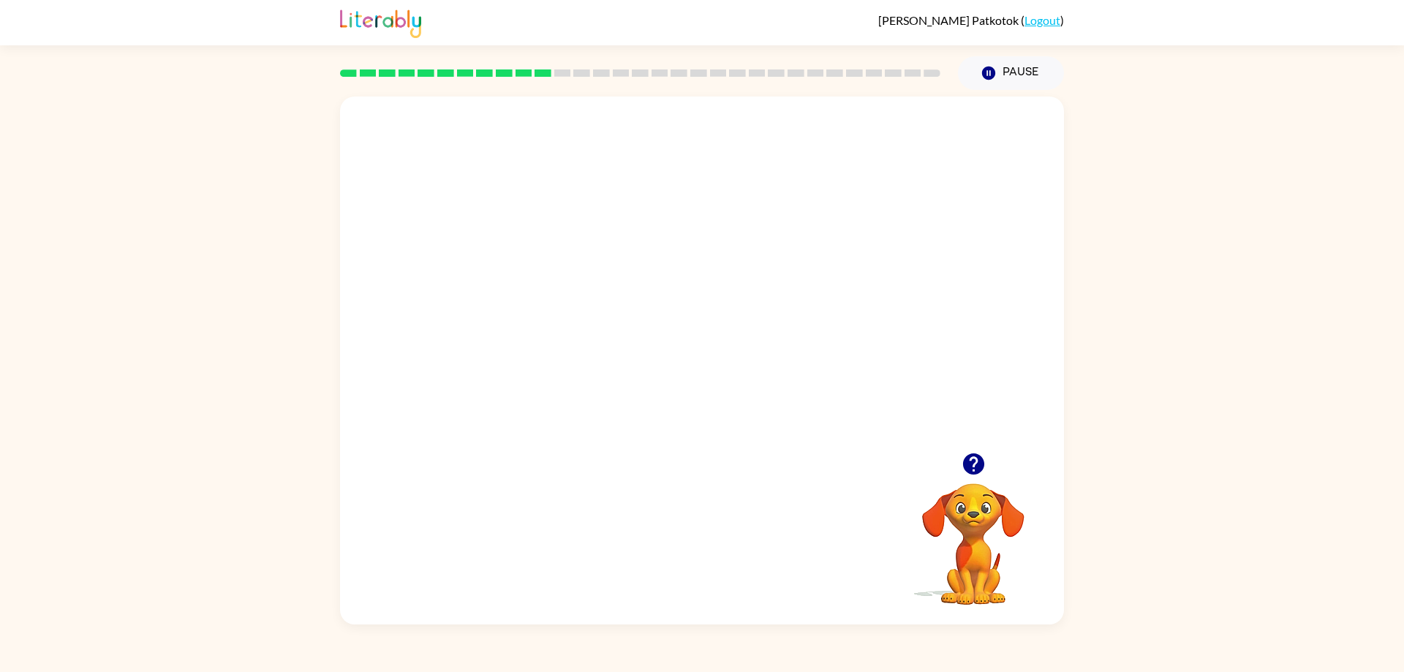
drag, startPoint x: 602, startPoint y: 341, endPoint x: 897, endPoint y: 362, distance: 296.0
click at [594, 343] on video "Your browser must support playing .mp4 files to use Literably. Please try using…" at bounding box center [702, 274] width 724 height 356
click at [653, 329] on video "Your browser must support playing .mp4 files to use Literably. Please try using…" at bounding box center [702, 274] width 724 height 356
drag, startPoint x: 317, startPoint y: 271, endPoint x: 446, endPoint y: 280, distance: 129.0
click at [360, 280] on div "Your browser must support playing .mp4 files to use Literably. Please try using…" at bounding box center [702, 357] width 1404 height 534
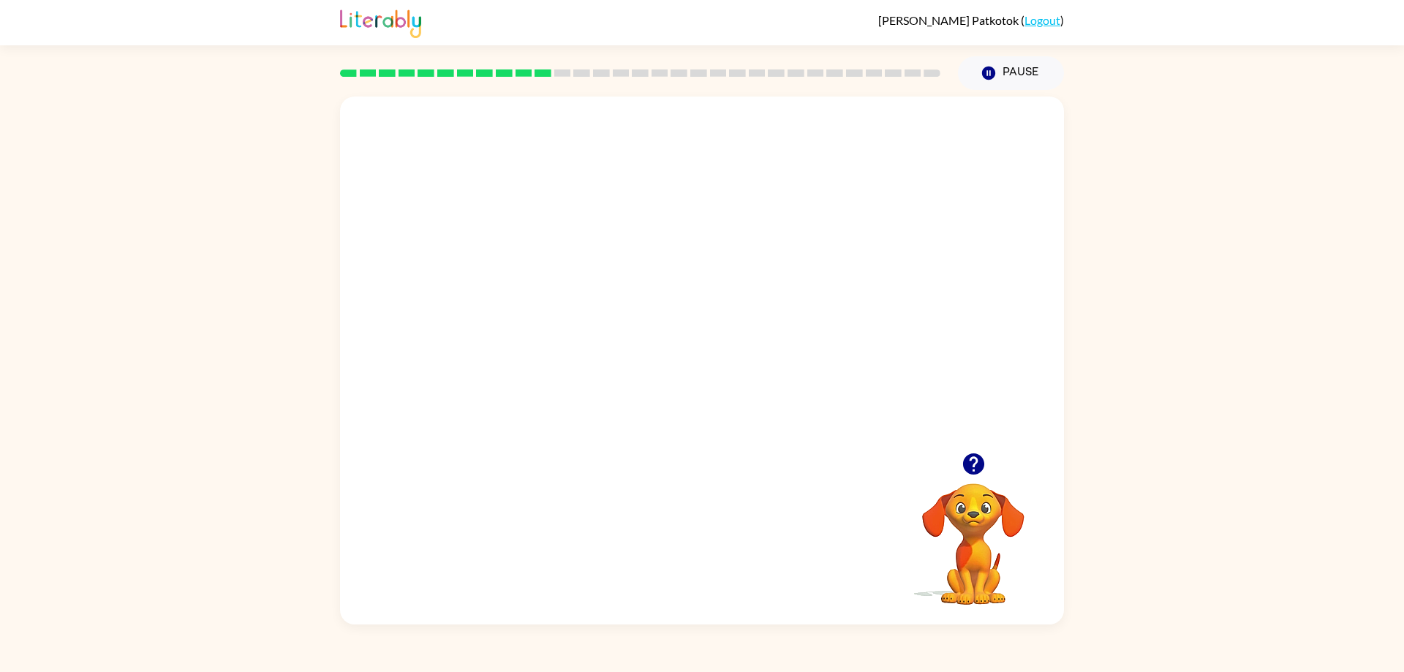
drag, startPoint x: 904, startPoint y: 357, endPoint x: 485, endPoint y: 281, distance: 425.6
click at [729, 370] on video "Your browser must support playing .mp4 files to use Literably. Please try using…" at bounding box center [702, 274] width 724 height 356
drag, startPoint x: 485, startPoint y: 281, endPoint x: 541, endPoint y: 298, distance: 57.8
click at [515, 295] on video "Your browser must support playing .mp4 files to use Literably. Please try using…" at bounding box center [702, 274] width 724 height 356
drag, startPoint x: 541, startPoint y: 298, endPoint x: 610, endPoint y: 400, distance: 123.3
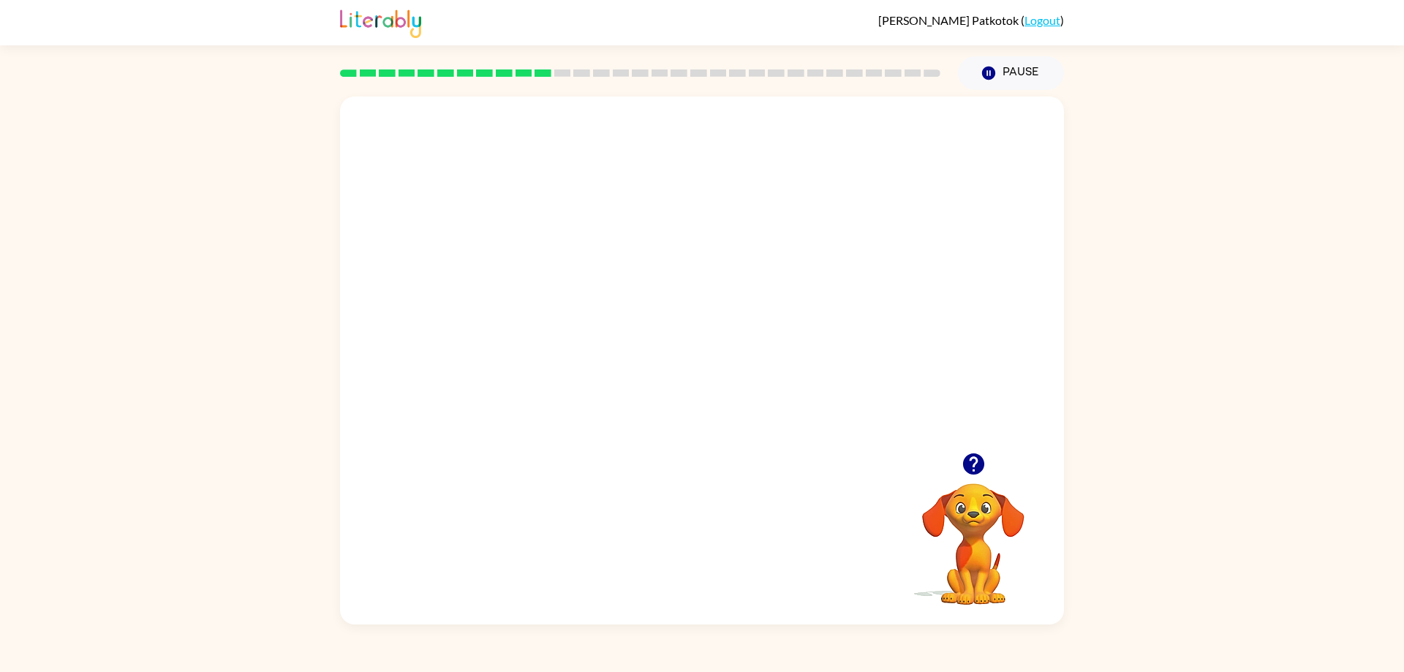
click at [610, 400] on video "Your browser must support playing .mp4 files to use Literably. Please try using…" at bounding box center [702, 274] width 724 height 356
click at [616, 428] on video "Your browser must support playing .mp4 files to use Literably. Please try using…" at bounding box center [702, 274] width 724 height 356
click at [592, 425] on video "Your browser must support playing .mp4 files to use Literably. Please try using…" at bounding box center [702, 274] width 724 height 356
click at [591, 424] on video "Your browser must support playing .mp4 files to use Literably. Please try using…" at bounding box center [702, 274] width 724 height 356
click at [597, 425] on video "Your browser must support playing .mp4 files to use Literably. Please try using…" at bounding box center [702, 274] width 724 height 356
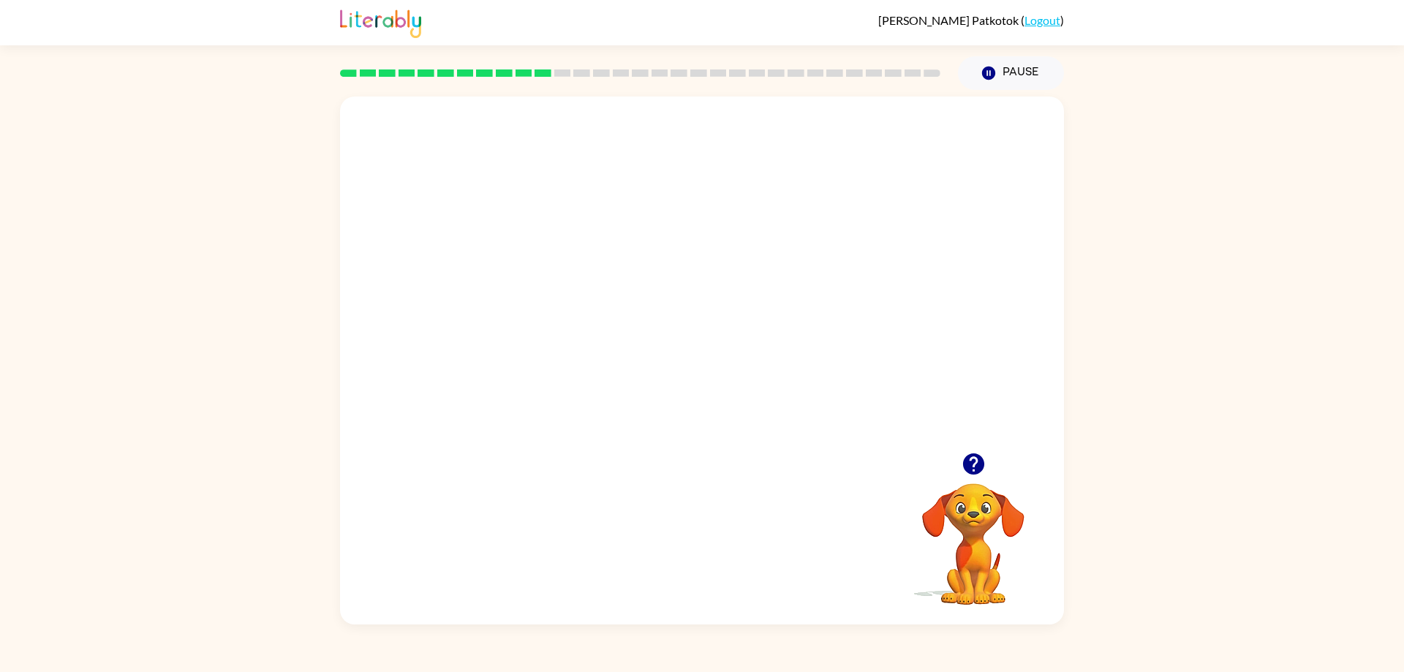
click at [597, 425] on video "Your browser must support playing .mp4 files to use Literably. Please try using…" at bounding box center [702, 274] width 724 height 356
click at [679, 371] on div at bounding box center [702, 367] width 94 height 53
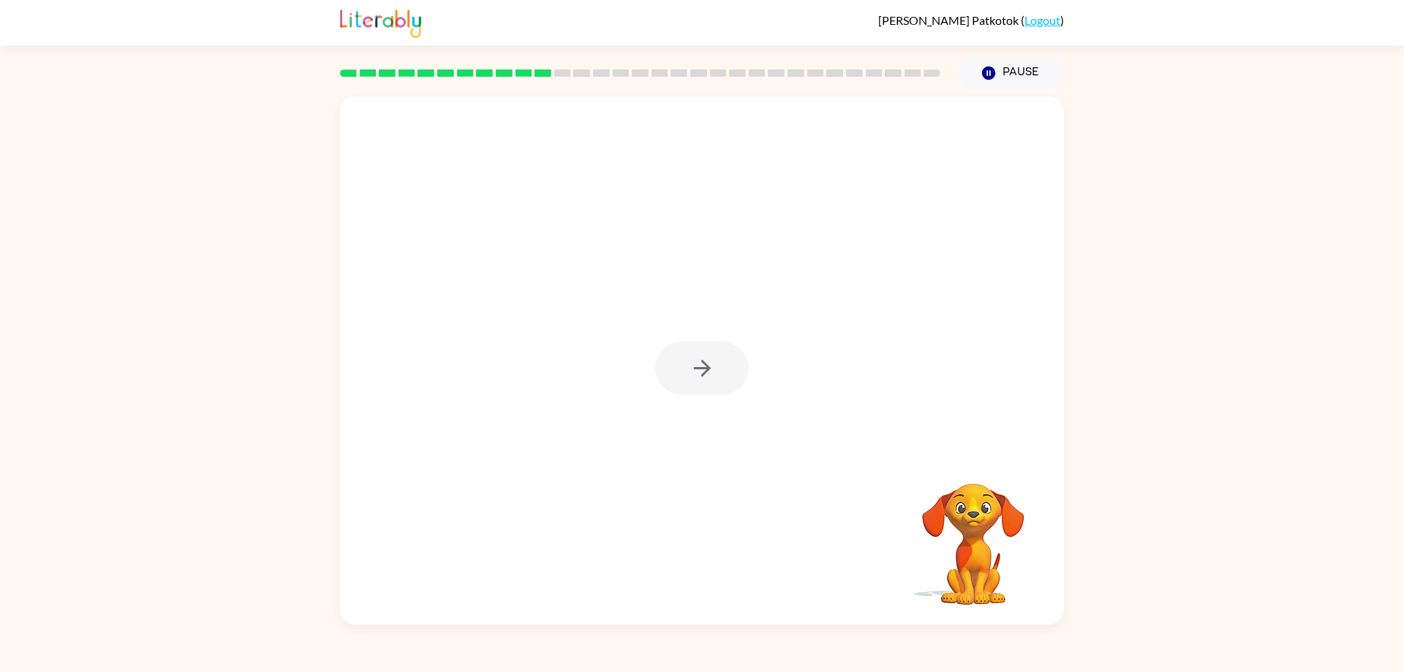
click at [679, 371] on div at bounding box center [702, 367] width 94 height 53
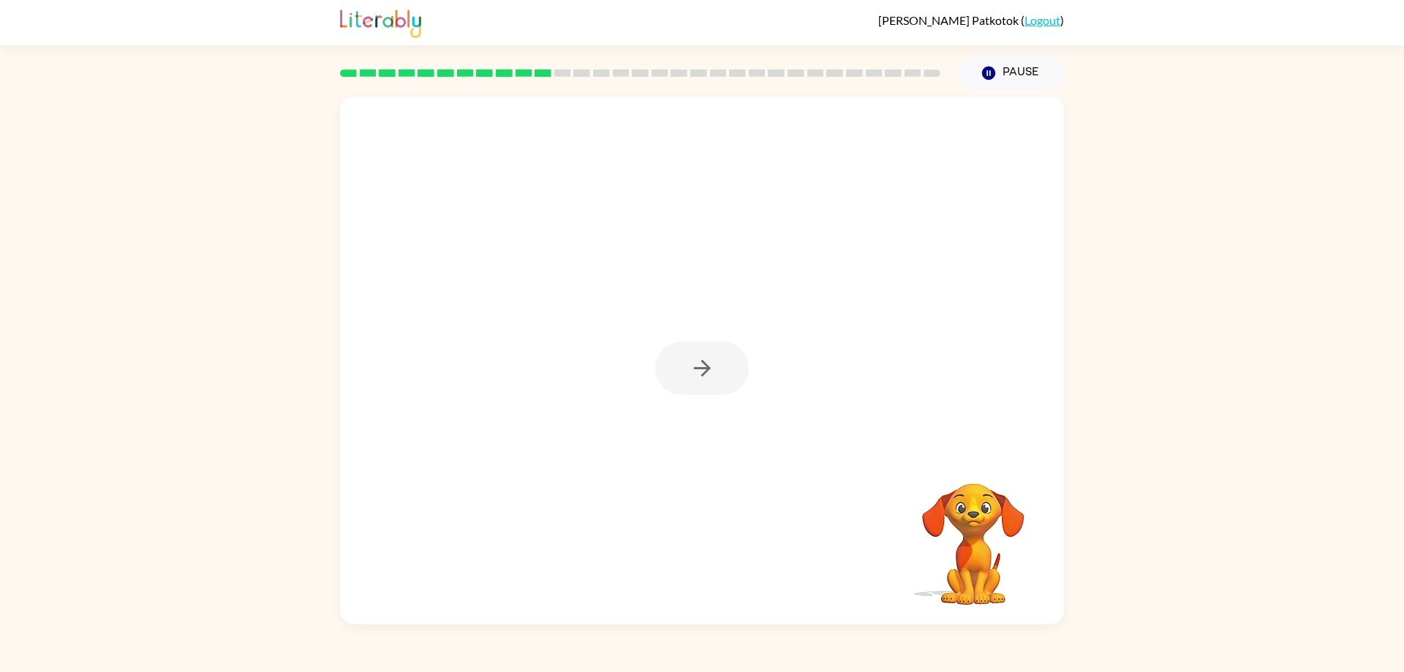
click at [681, 371] on div at bounding box center [702, 367] width 94 height 53
click at [681, 371] on button "button" at bounding box center [702, 367] width 94 height 53
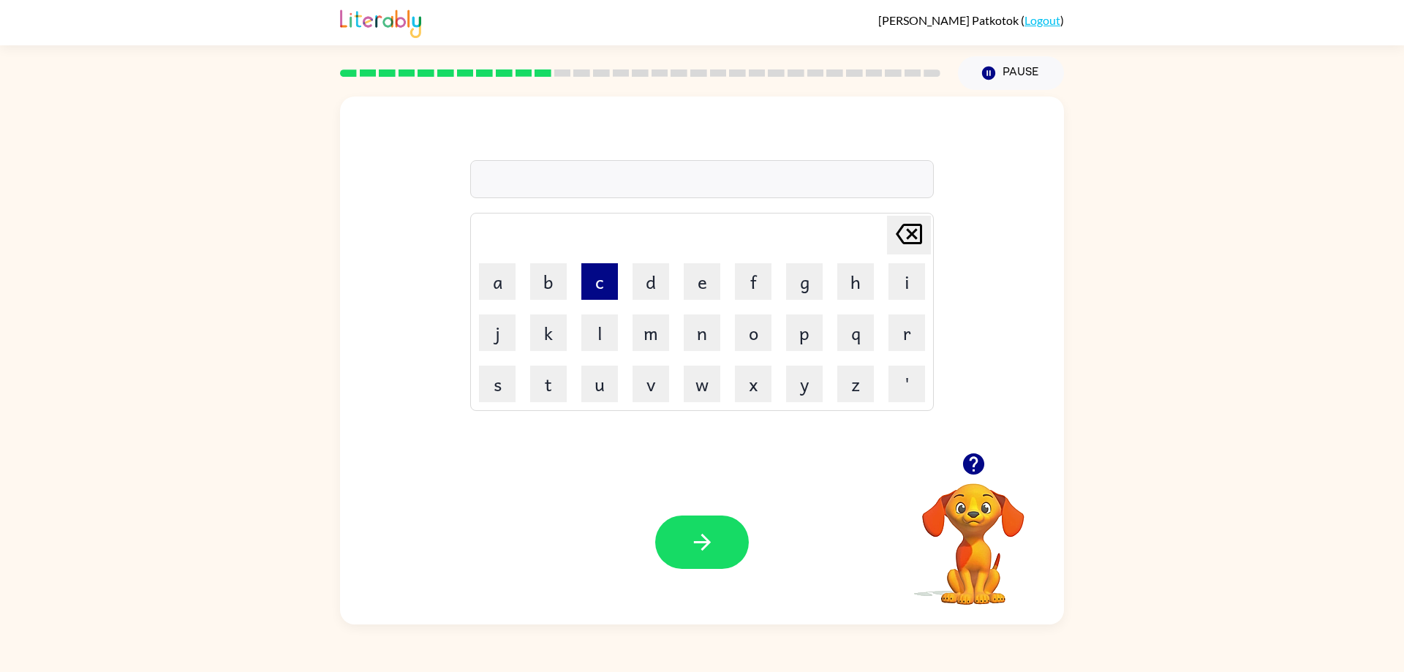
click at [613, 286] on button "c" at bounding box center [599, 281] width 37 height 37
click at [915, 326] on button "r" at bounding box center [906, 332] width 37 height 37
click at [487, 279] on button "a" at bounding box center [497, 281] width 37 height 37
click at [639, 381] on button "v" at bounding box center [650, 384] width 37 height 37
click at [711, 287] on button "e" at bounding box center [702, 281] width 37 height 37
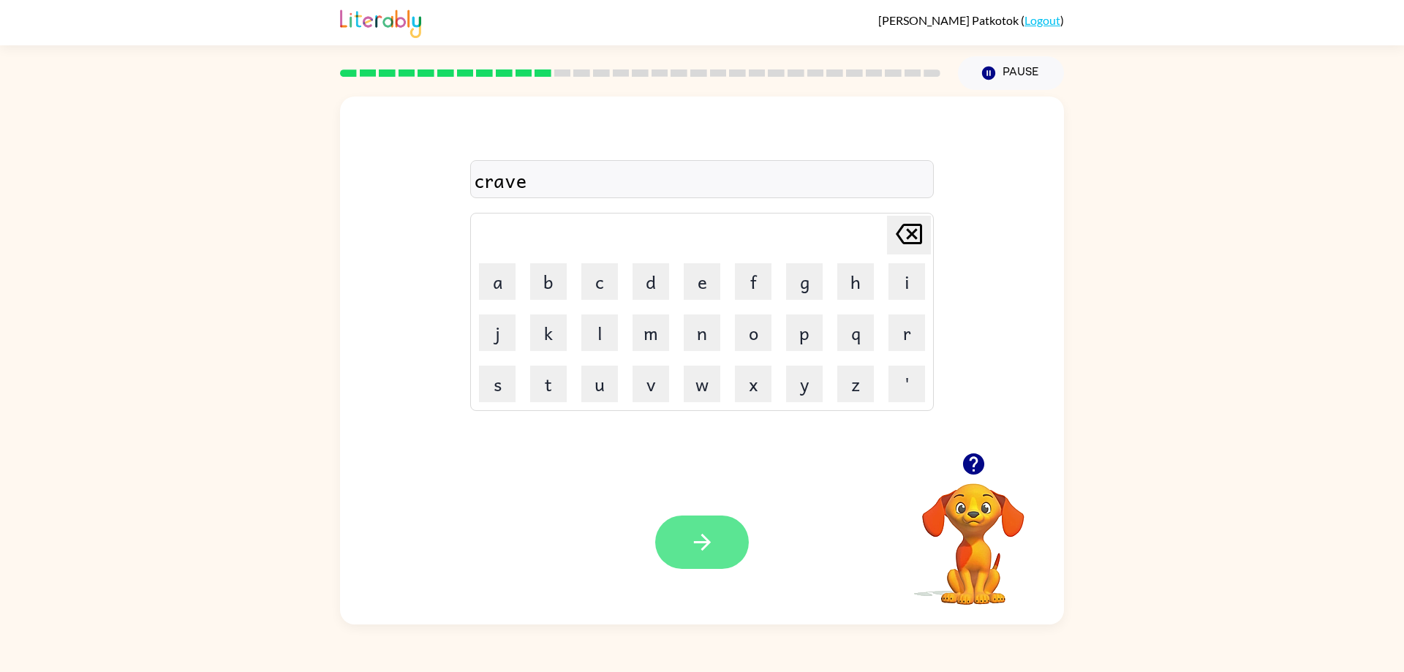
click at [693, 542] on icon "button" at bounding box center [702, 542] width 26 height 26
click at [668, 281] on button "d" at bounding box center [650, 281] width 37 height 37
click at [901, 281] on button "i" at bounding box center [906, 281] width 37 height 37
click at [613, 281] on button "c" at bounding box center [599, 281] width 37 height 37
click at [551, 376] on button "t" at bounding box center [548, 384] width 37 height 37
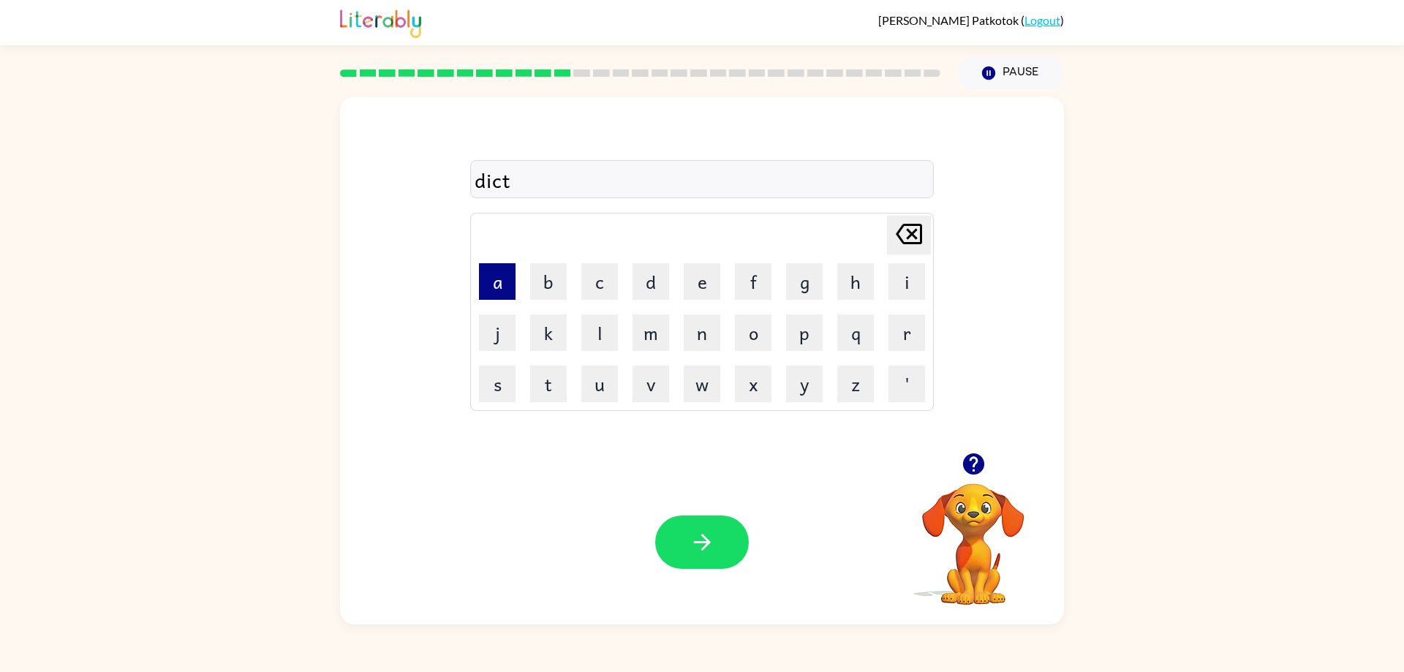
click at [513, 269] on button "a" at bounding box center [497, 281] width 37 height 37
click at [548, 378] on button "t" at bounding box center [548, 384] width 37 height 37
click at [695, 270] on button "e" at bounding box center [702, 281] width 37 height 37
click at [705, 521] on button "button" at bounding box center [702, 541] width 94 height 53
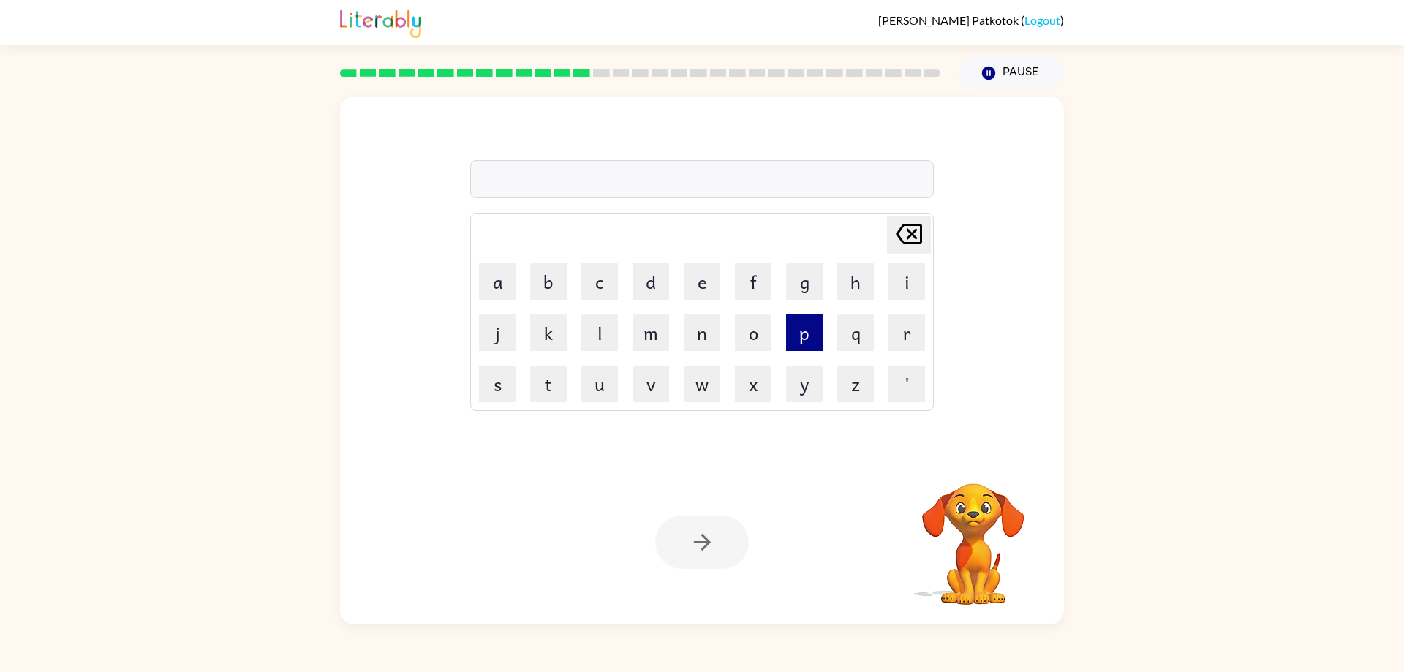
click at [816, 336] on button "p" at bounding box center [804, 332] width 37 height 37
click at [479, 288] on button "a" at bounding box center [497, 281] width 37 height 37
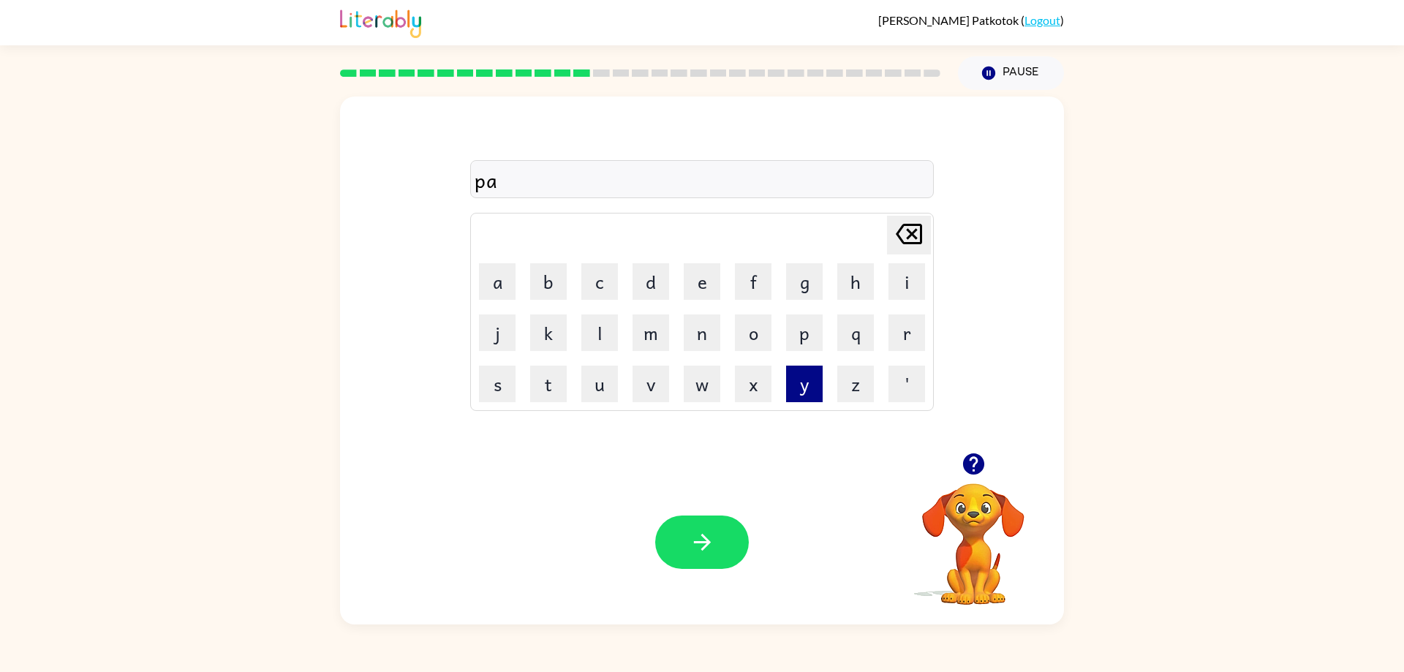
click at [800, 378] on button "y" at bounding box center [804, 384] width 37 height 37
click at [664, 335] on button "m" at bounding box center [650, 332] width 37 height 37
click at [706, 281] on button "e" at bounding box center [702, 281] width 37 height 37
click at [713, 333] on button "n" at bounding box center [702, 332] width 37 height 37
click at [540, 381] on button "t" at bounding box center [548, 384] width 37 height 37
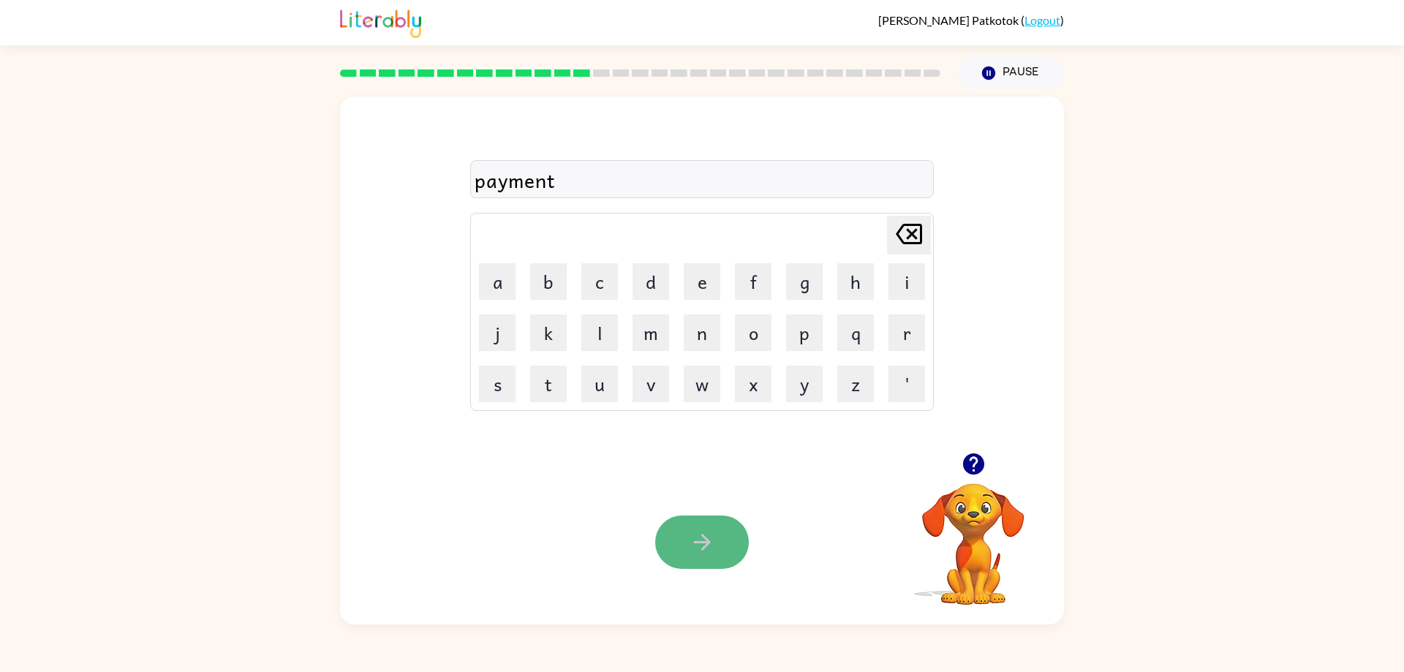
click at [702, 548] on icon "button" at bounding box center [702, 542] width 26 height 26
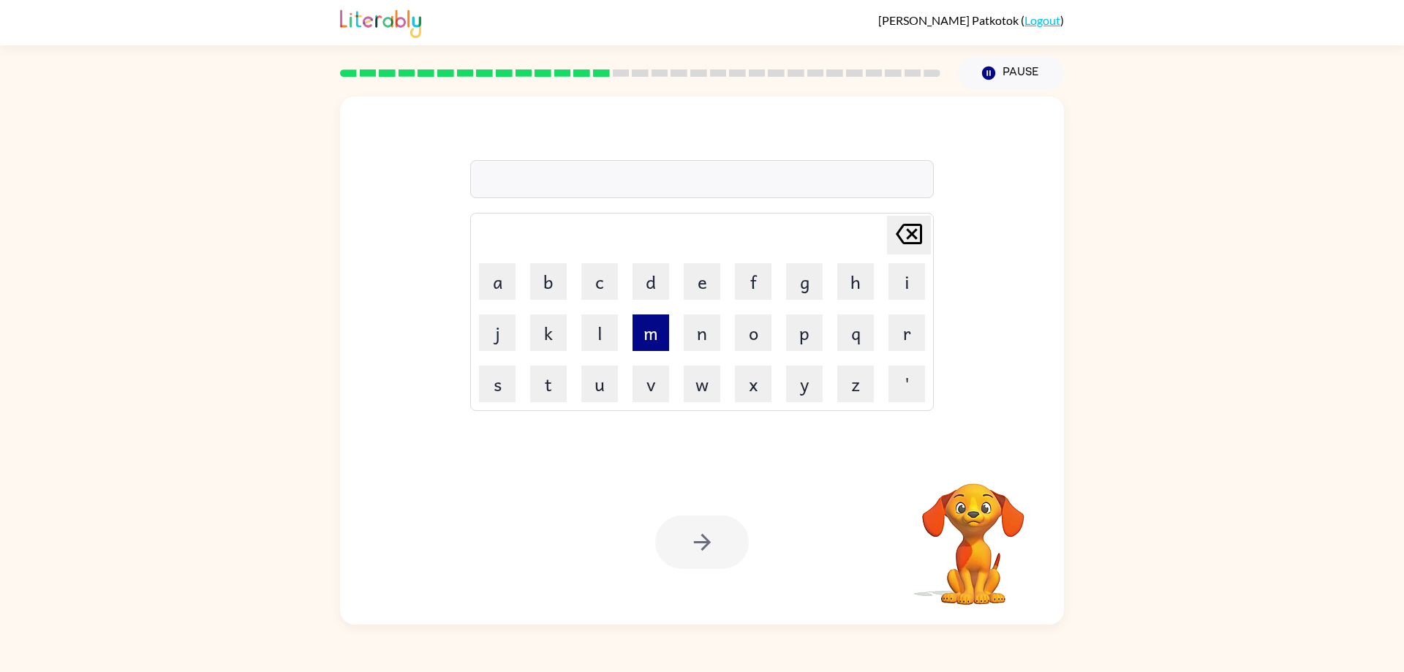
click at [635, 329] on button "m" at bounding box center [650, 332] width 37 height 37
click at [494, 297] on button "a" at bounding box center [497, 281] width 37 height 37
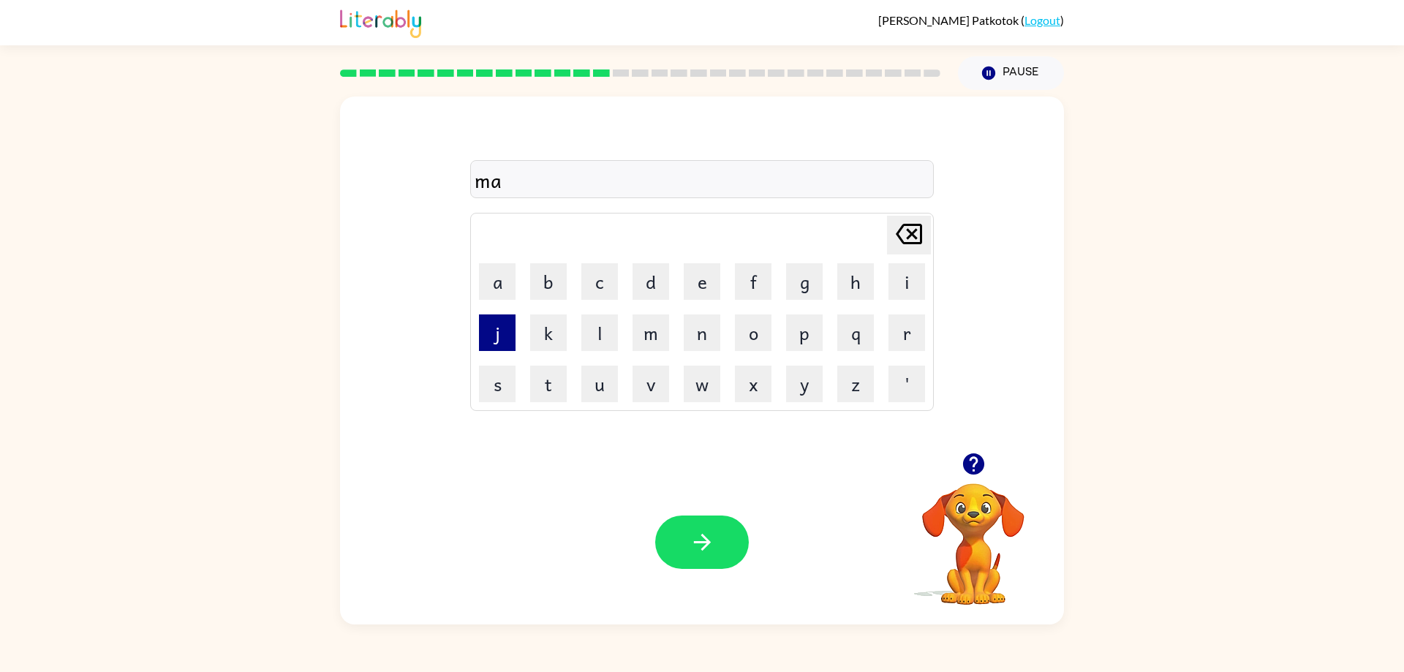
click at [500, 338] on button "j" at bounding box center [497, 332] width 37 height 37
click at [751, 333] on button "o" at bounding box center [753, 332] width 37 height 37
click at [896, 319] on button "r" at bounding box center [906, 332] width 37 height 37
click at [712, 521] on button "button" at bounding box center [702, 541] width 94 height 53
click at [976, 466] on icon "button" at bounding box center [972, 463] width 21 height 21
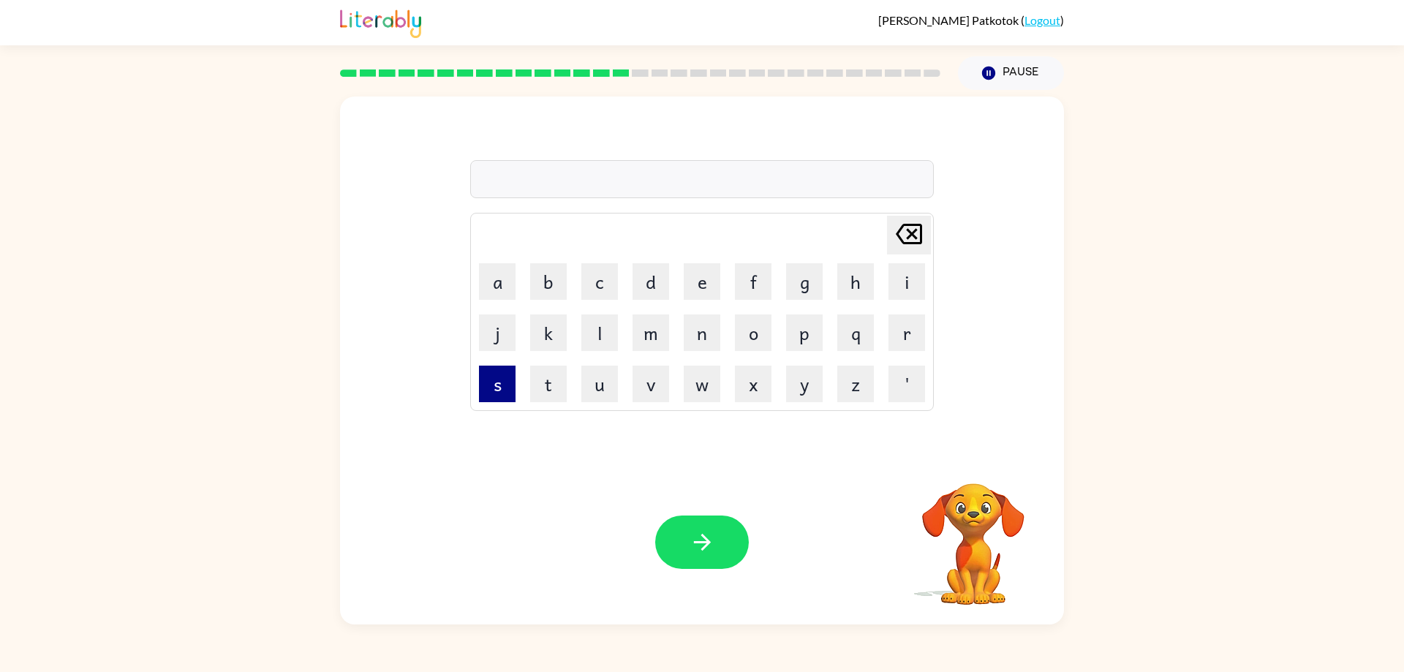
click at [493, 388] on button "s" at bounding box center [497, 384] width 37 height 37
click at [814, 342] on button "p" at bounding box center [804, 332] width 37 height 37
click at [501, 291] on button "a" at bounding box center [497, 281] width 37 height 37
click at [898, 324] on button "r" at bounding box center [906, 332] width 37 height 37
click at [604, 284] on button "c" at bounding box center [599, 281] width 37 height 37
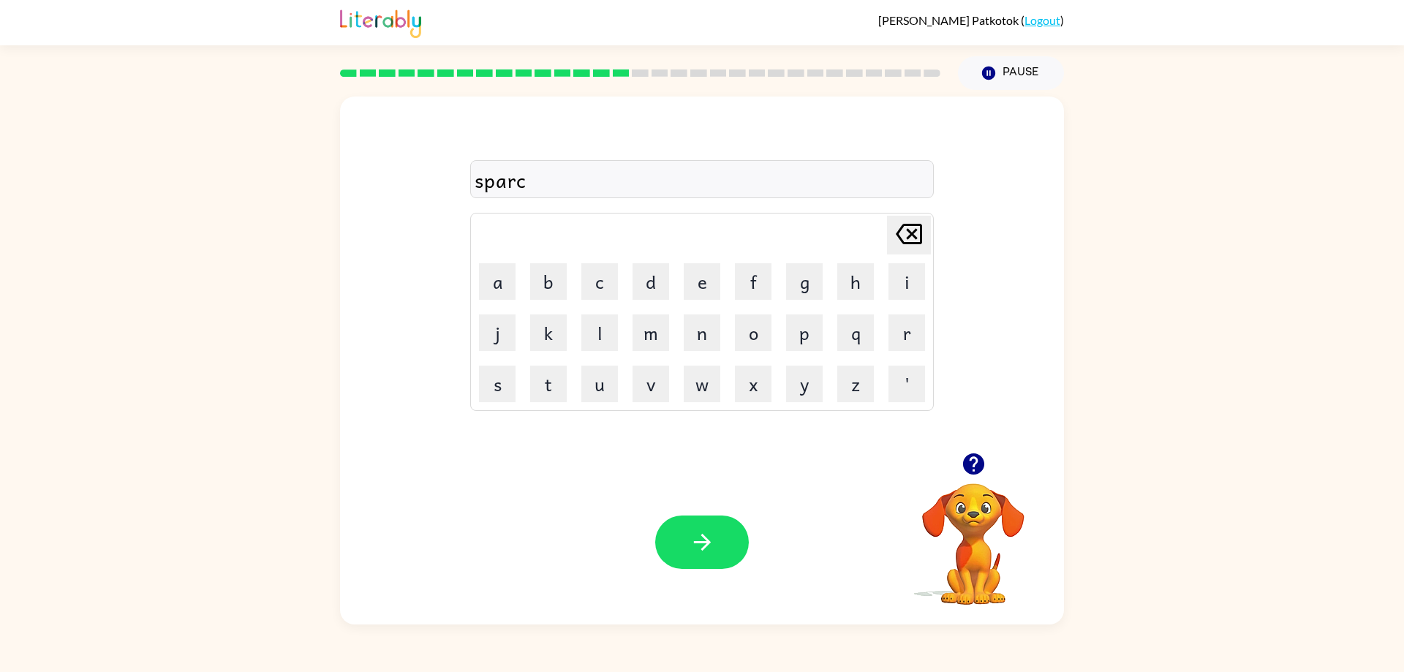
click at [569, 335] on td "k" at bounding box center [548, 333] width 50 height 50
click at [553, 336] on button "k" at bounding box center [548, 332] width 37 height 37
click at [909, 240] on icon "Delete Delete last character input" at bounding box center [908, 233] width 35 height 35
click at [907, 239] on icon at bounding box center [909, 234] width 26 height 20
click at [531, 344] on button "k" at bounding box center [548, 332] width 37 height 37
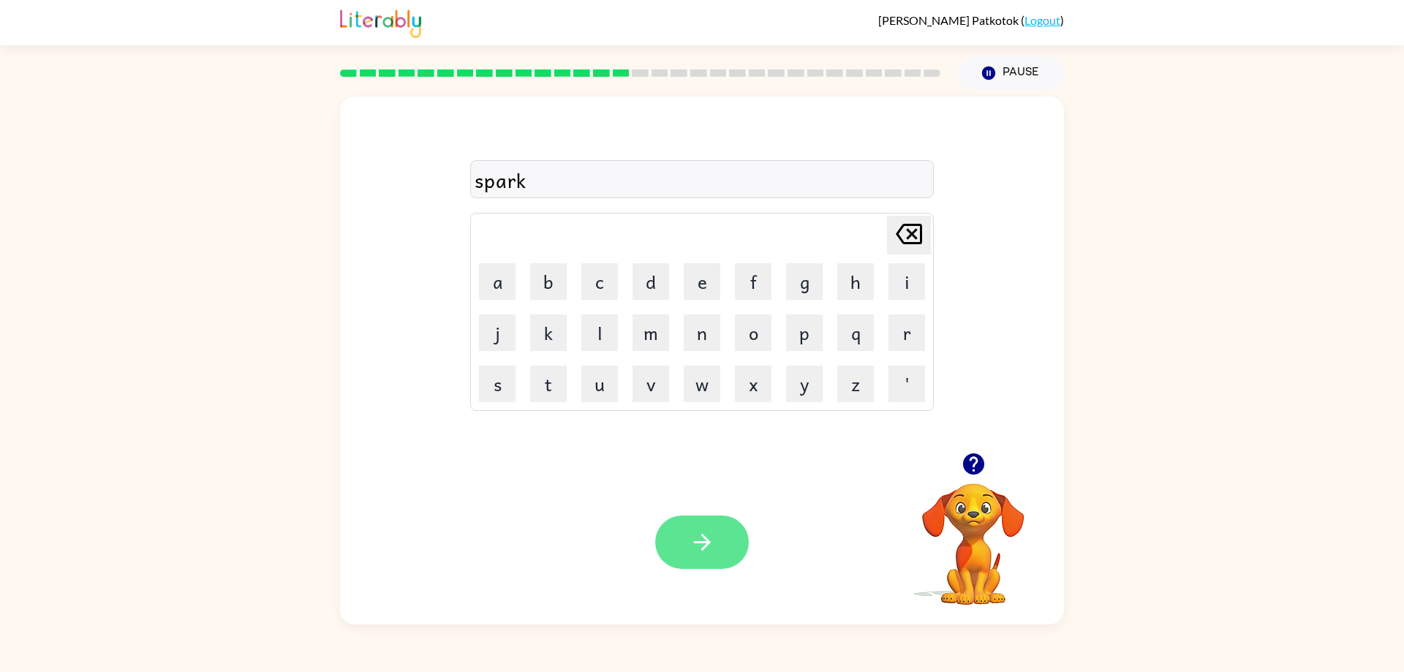
click at [711, 556] on button "button" at bounding box center [702, 541] width 94 height 53
